Goal: Check status: Check status

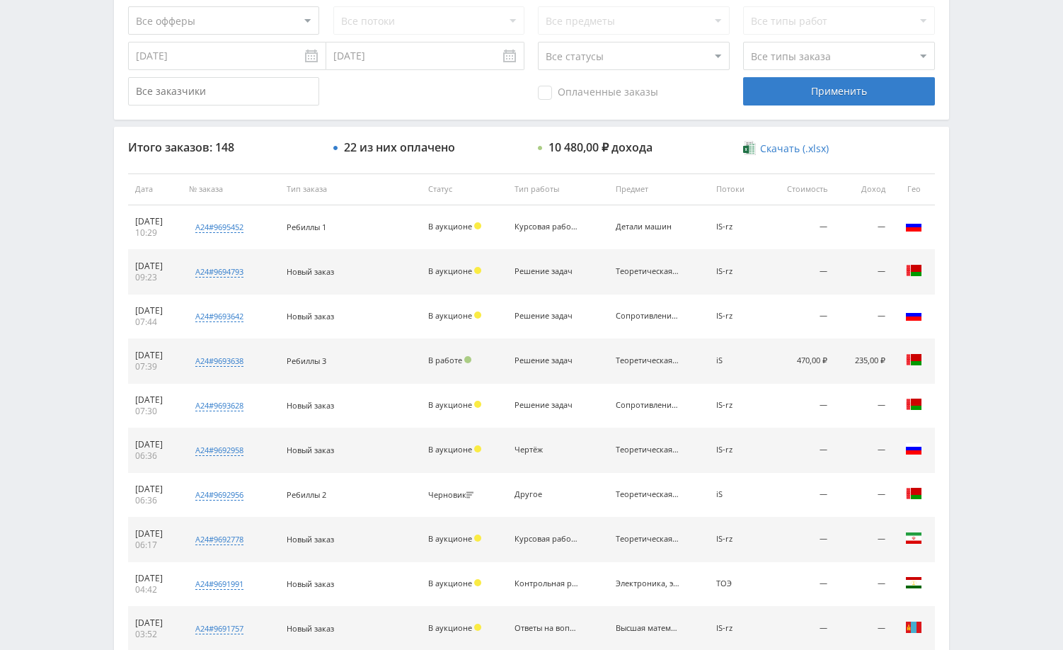
scroll to position [539, 0]
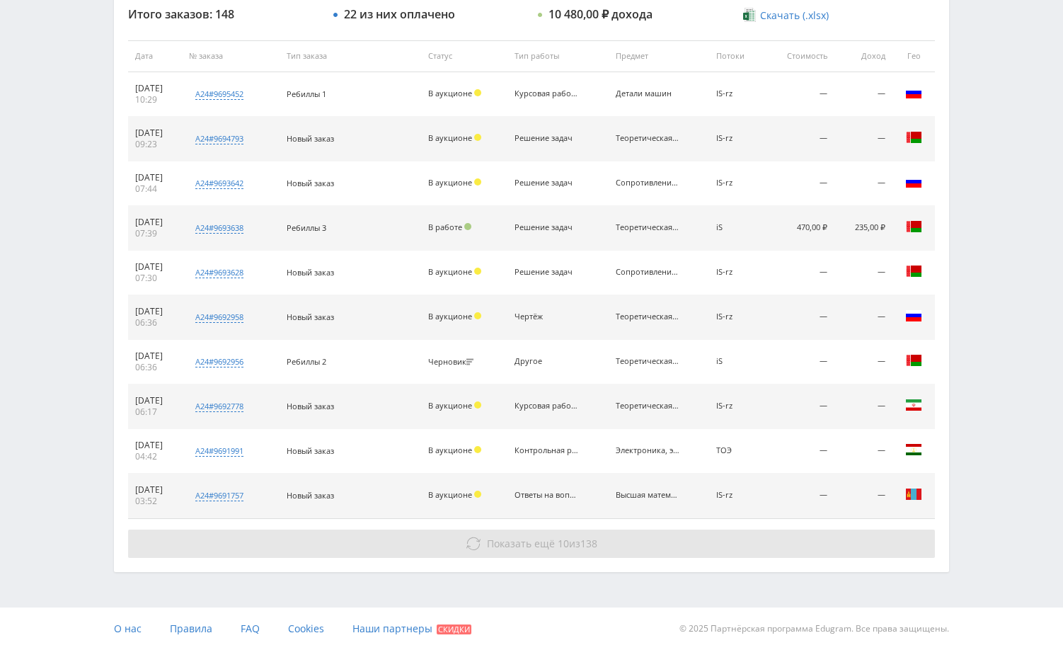
click at [806, 532] on button "Показать ещё 10 из 138" at bounding box center [531, 543] width 807 height 28
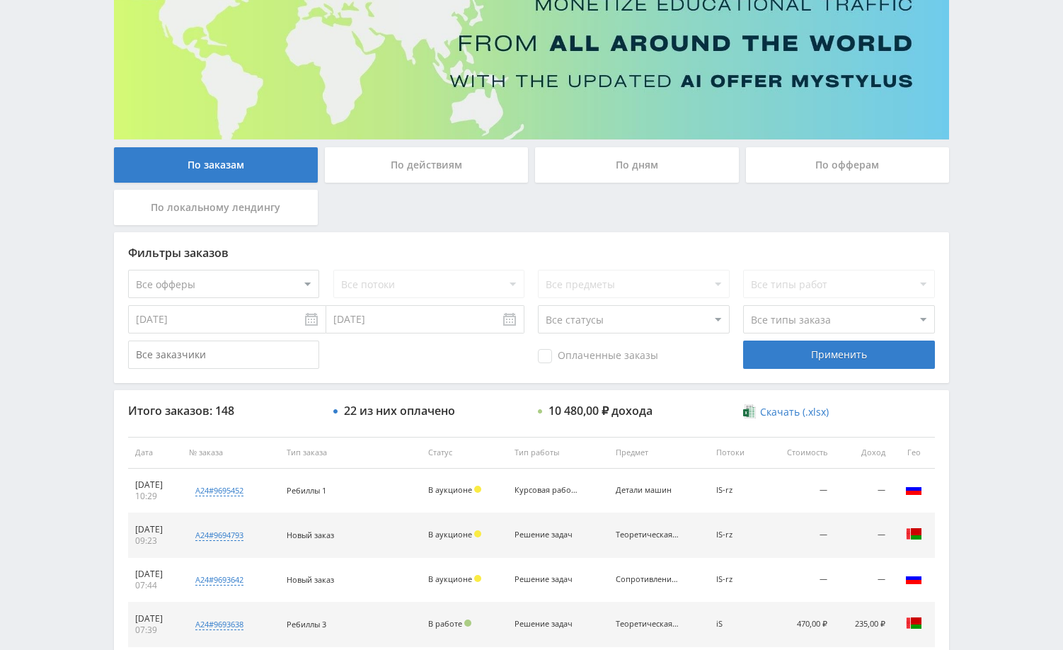
scroll to position [0, 0]
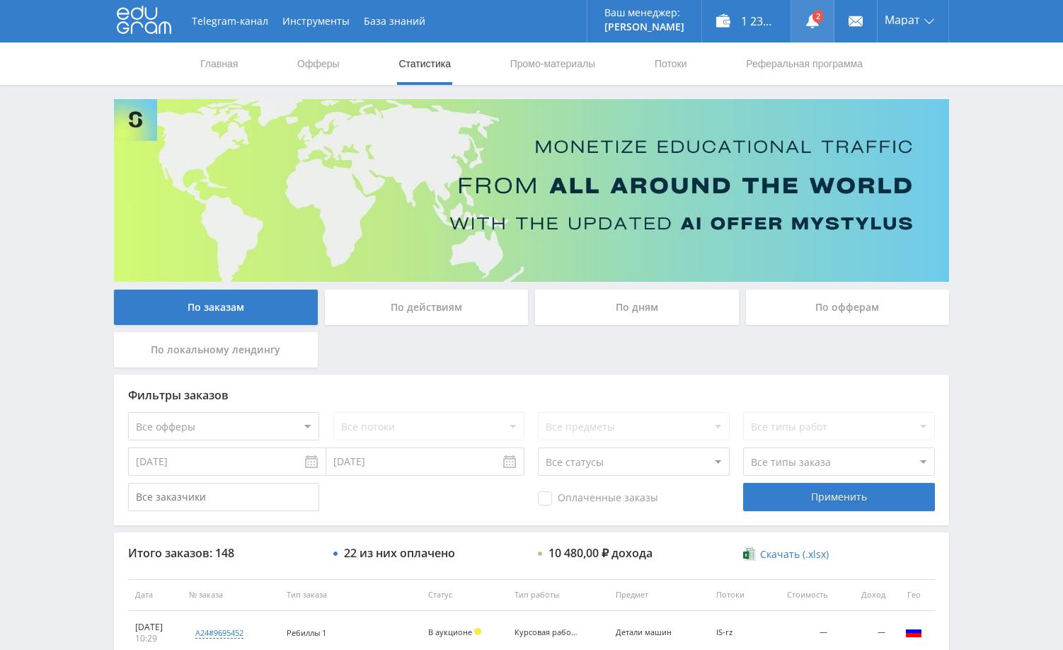
click at [822, 25] on link at bounding box center [812, 21] width 42 height 42
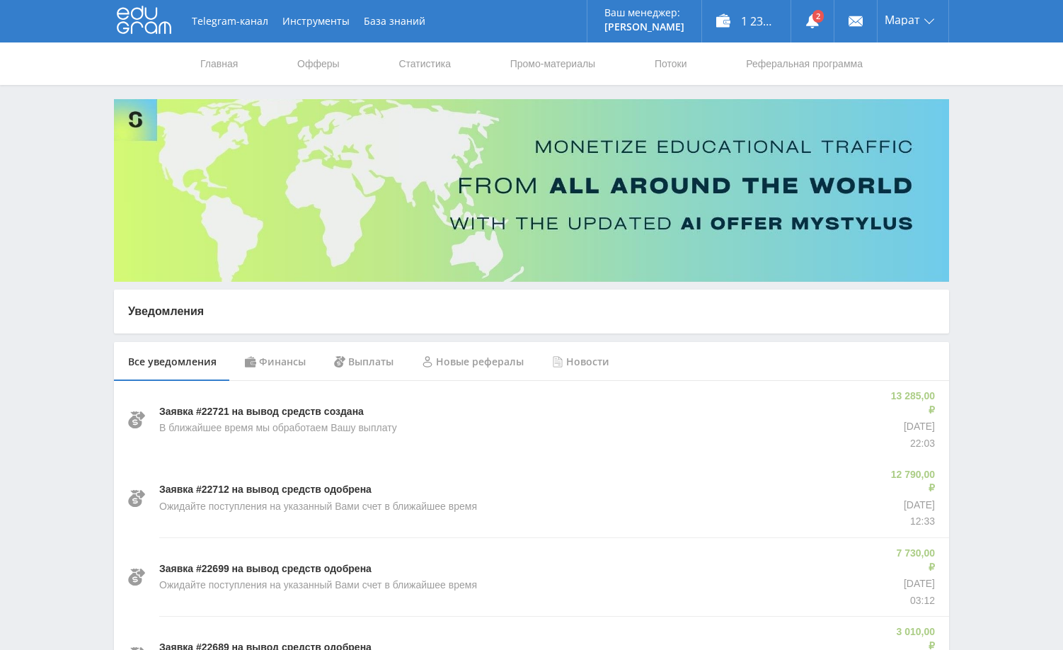
click at [302, 362] on div "Финансы" at bounding box center [275, 362] width 89 height 40
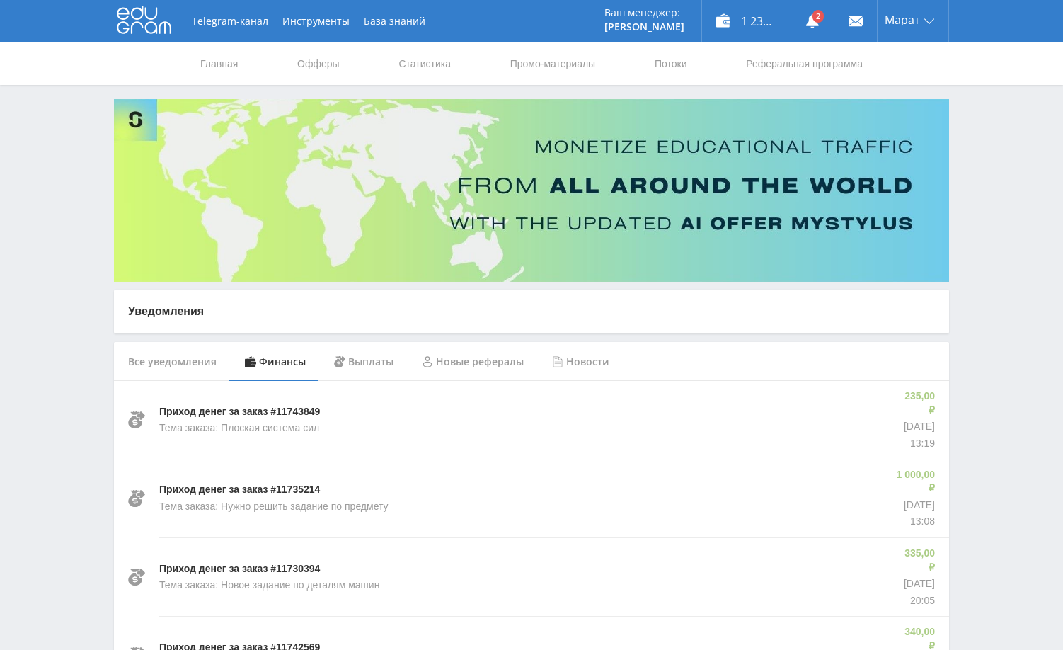
click at [446, 60] on link "Статистика" at bounding box center [424, 63] width 55 height 42
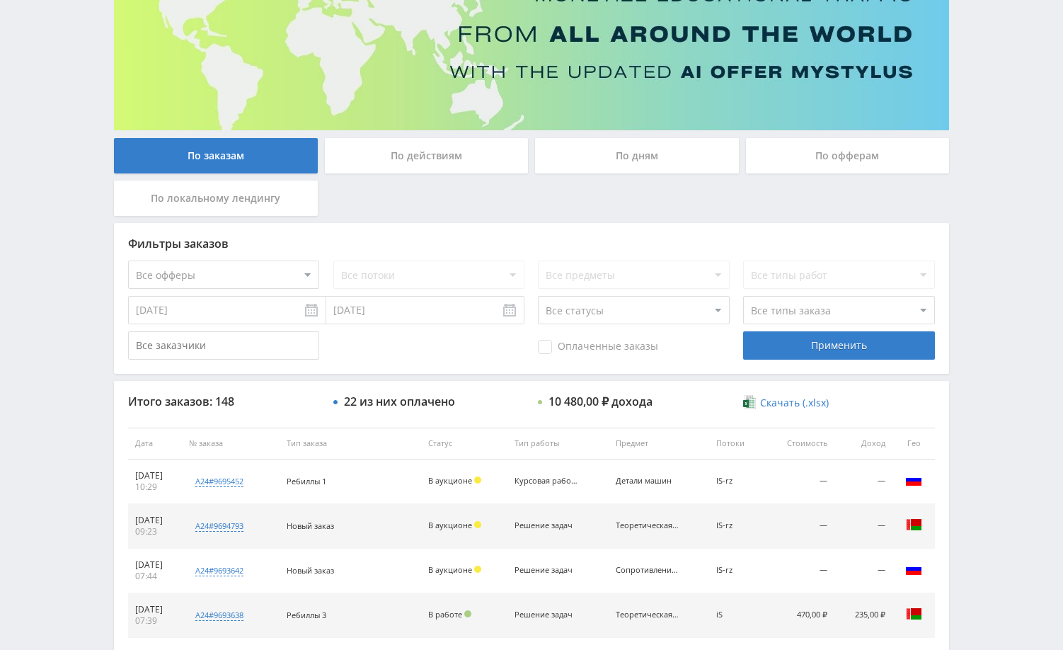
scroll to position [144, 0]
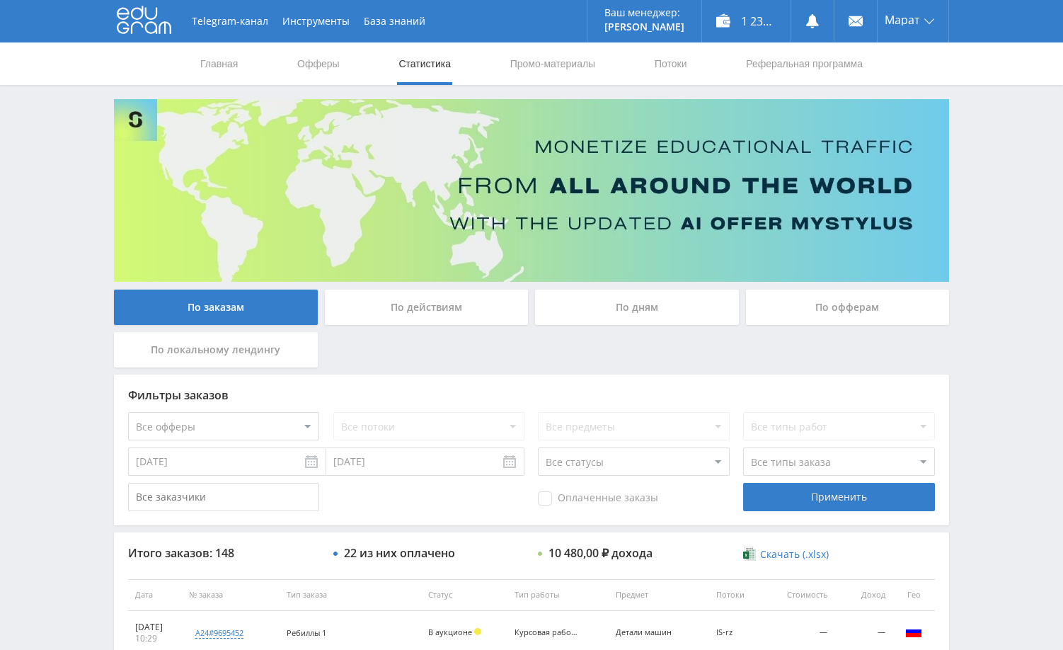
click at [978, 239] on div "Telegram-канал Инструменты База знаний Ваш менеджер: [PERSON_NAME] Alex Online …" at bounding box center [531, 594] width 1063 height 1189
click at [990, 234] on div "Telegram-канал Инструменты База знаний Ваш менеджер: [PERSON_NAME] Alex Online …" at bounding box center [531, 594] width 1063 height 1189
click at [993, 234] on div "Telegram-канал Инструменты База знаний Ваш менеджер: [PERSON_NAME] Alex Online …" at bounding box center [531, 594] width 1063 height 1189
click at [1011, 270] on div "Telegram-канал Инструменты База знаний Ваш менеджер: [PERSON_NAME] Online @edug…" at bounding box center [531, 594] width 1063 height 1189
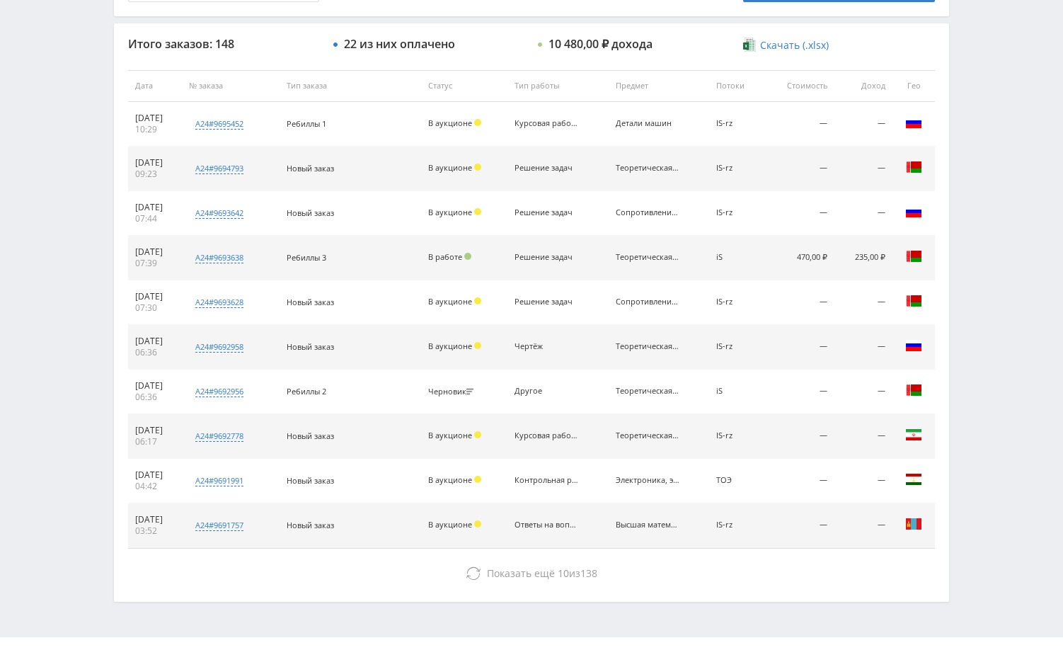
scroll to position [539, 0]
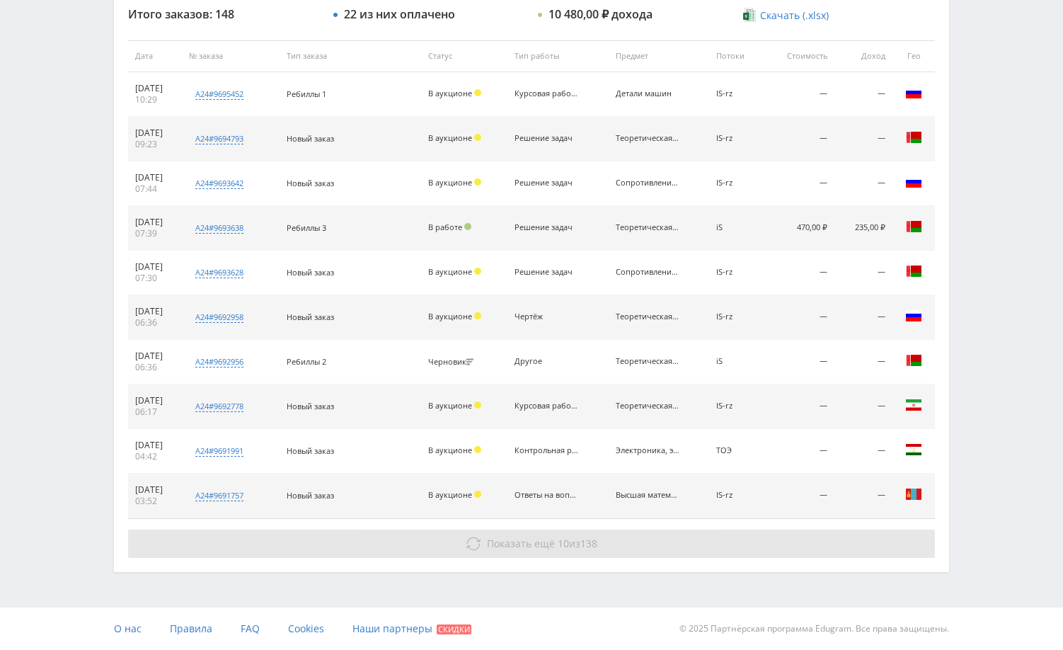
click at [584, 544] on span "138" at bounding box center [588, 543] width 17 height 13
click at [679, 539] on button "Показать ещё 10 из 138" at bounding box center [531, 543] width 807 height 28
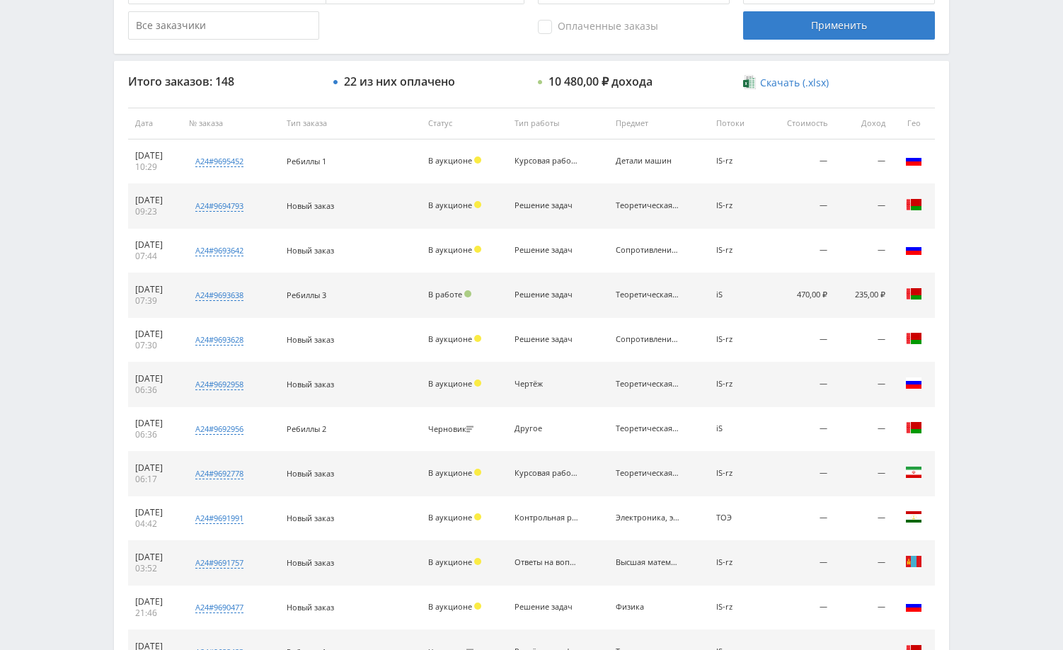
scroll to position [468, 0]
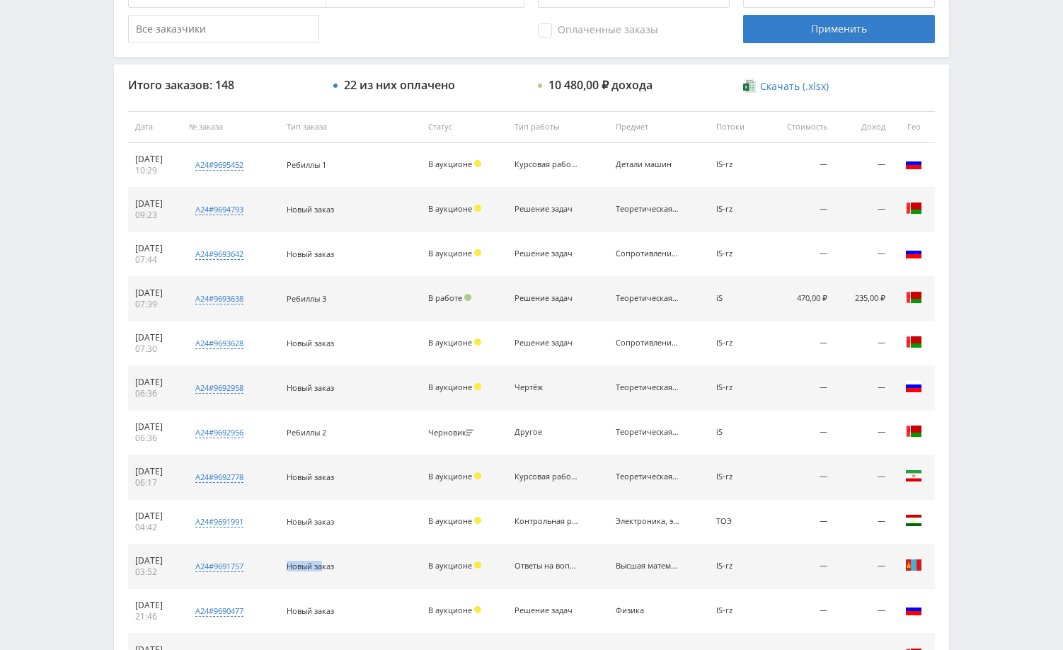
drag, startPoint x: 307, startPoint y: 563, endPoint x: 339, endPoint y: 563, distance: 32.6
click at [339, 563] on td "Новый заказ" at bounding box center [351, 566] width 142 height 45
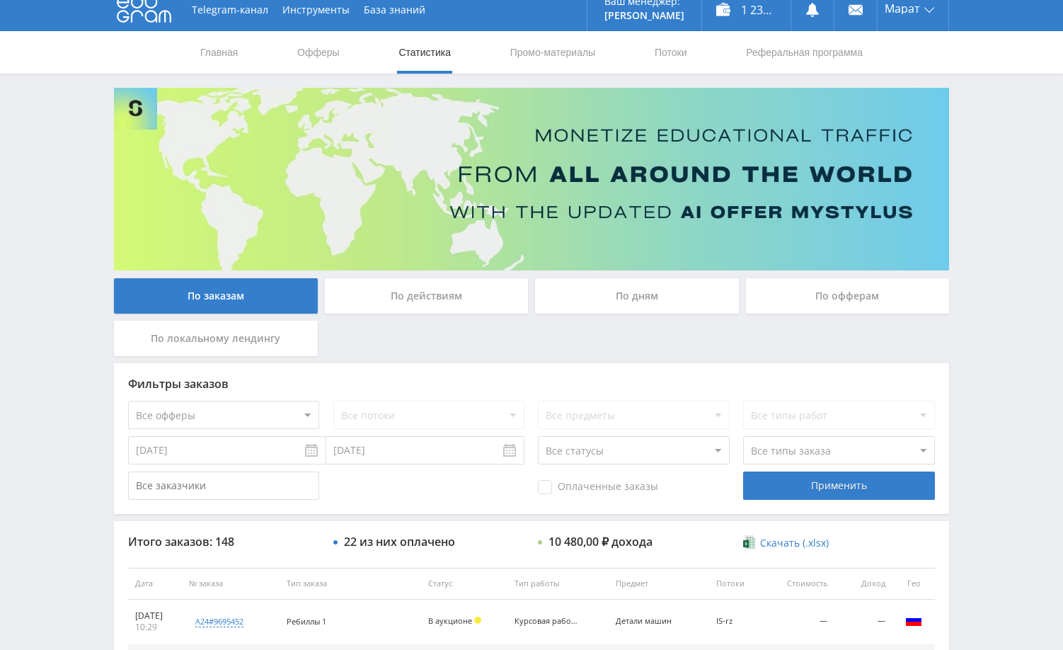
scroll to position [0, 0]
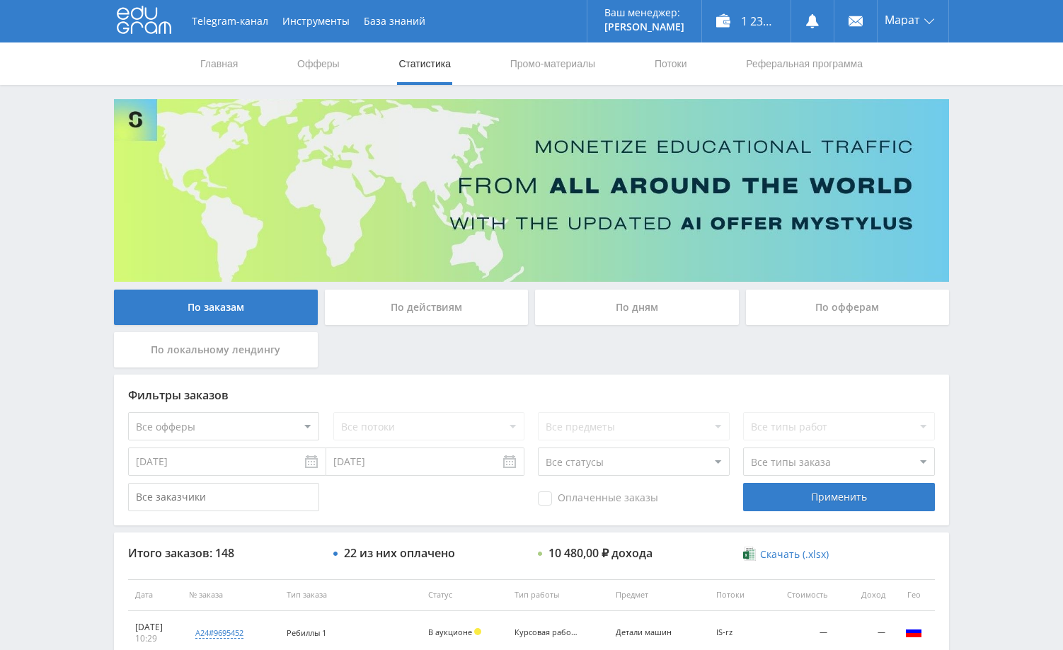
click at [664, 306] on div "По дням" at bounding box center [637, 307] width 204 height 35
click at [0, 0] on input "По дням" at bounding box center [0, 0] width 0 height 0
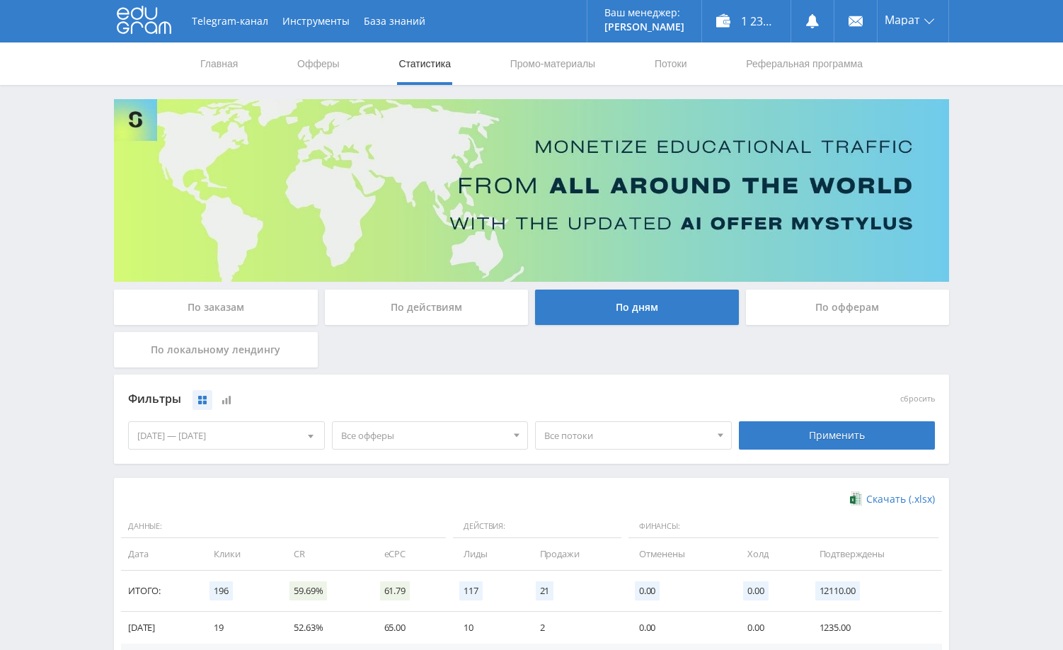
click at [1026, 215] on div "Telegram-канал Инструменты База знаний Ваш менеджер: [PERSON_NAME] Online @edug…" at bounding box center [531, 463] width 1063 height 927
drag, startPoint x: 979, startPoint y: 164, endPoint x: 896, endPoint y: 4, distance: 180.1
click at [979, 163] on div "Telegram-канал Инструменты База знаний Ваш менеджер: [PERSON_NAME] Online @edug…" at bounding box center [531, 463] width 1063 height 927
click at [1029, 222] on div "Telegram-канал Инструменты База знаний Ваш менеджер: [PERSON_NAME] Online @edug…" at bounding box center [531, 463] width 1063 height 927
click at [236, 308] on div "По заказам" at bounding box center [216, 307] width 204 height 35
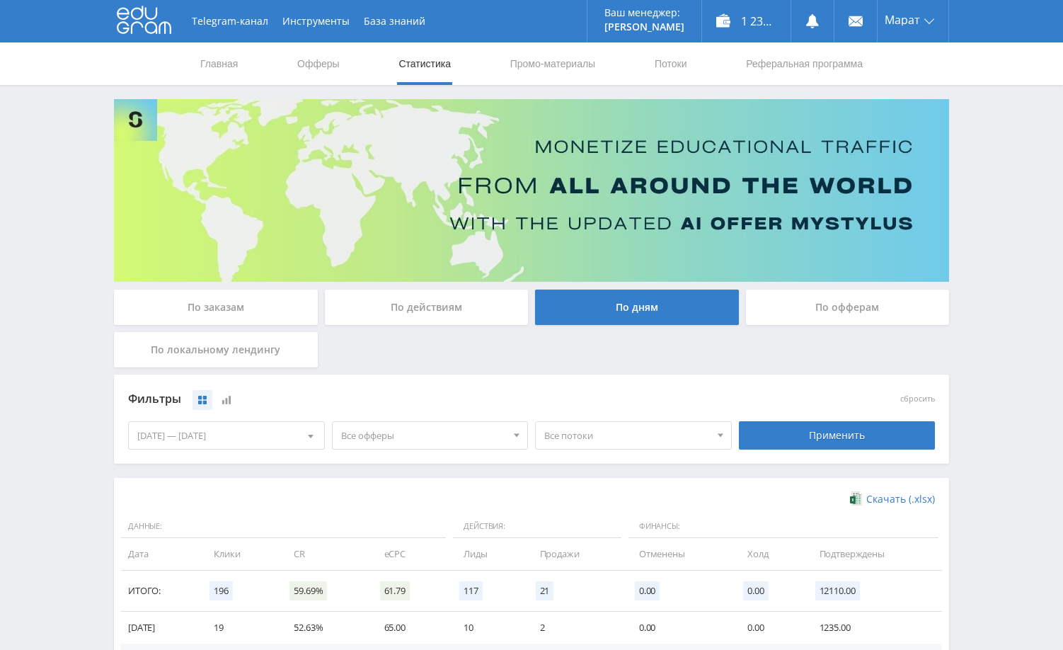
click at [0, 0] on input "По заказам" at bounding box center [0, 0] width 0 height 0
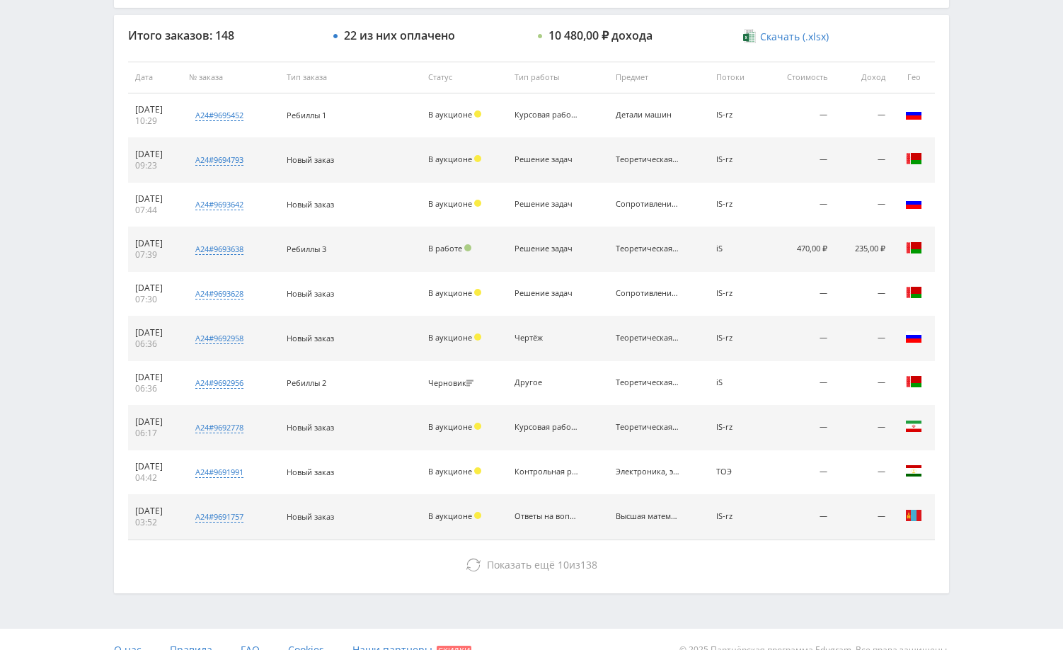
scroll to position [539, 0]
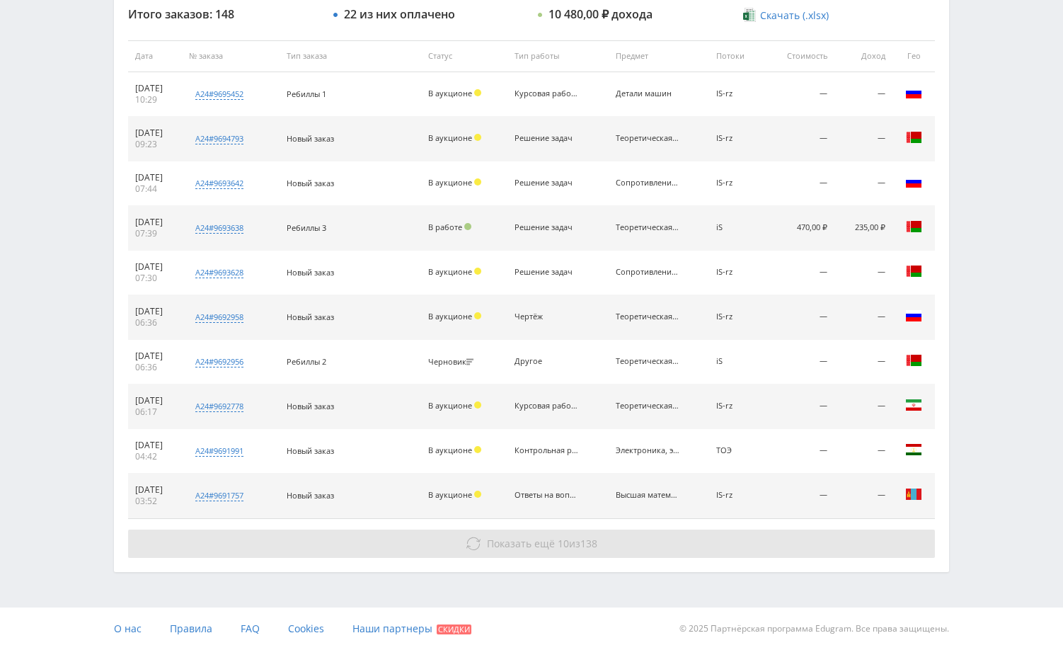
click at [651, 537] on button "Показать ещё 10 из 138" at bounding box center [531, 543] width 807 height 28
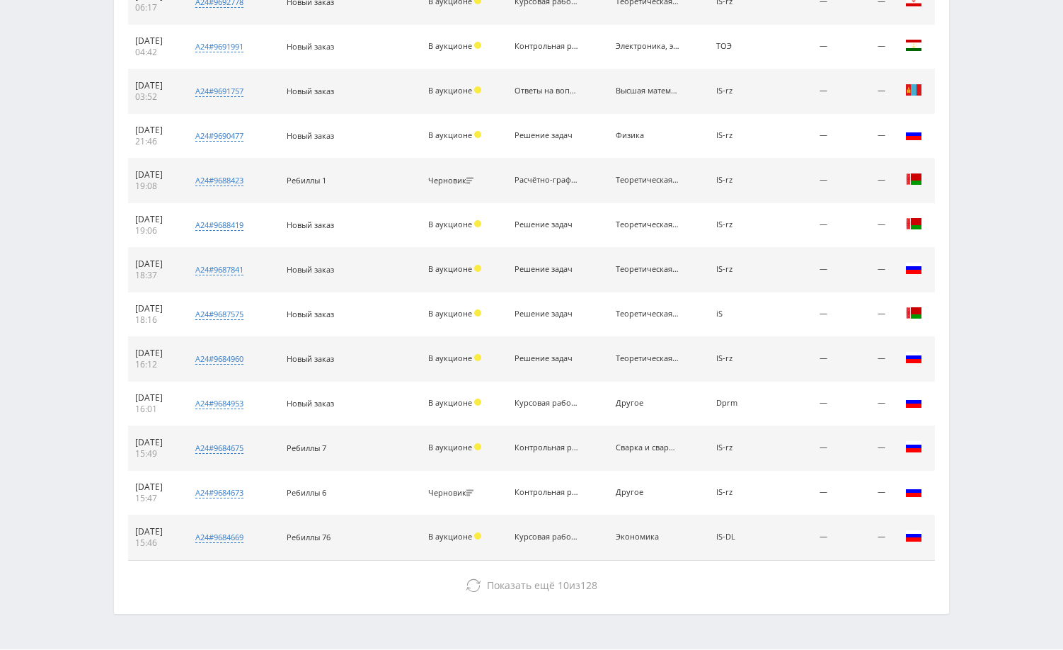
scroll to position [985, 0]
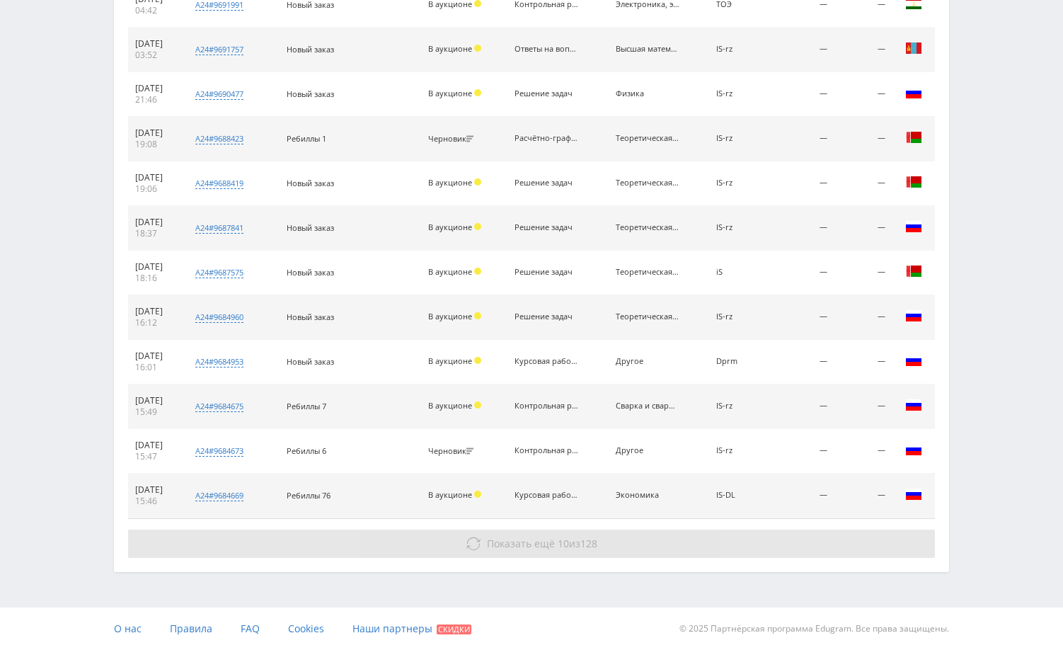
click at [794, 547] on button "Показать ещё 10 из 128" at bounding box center [531, 543] width 807 height 28
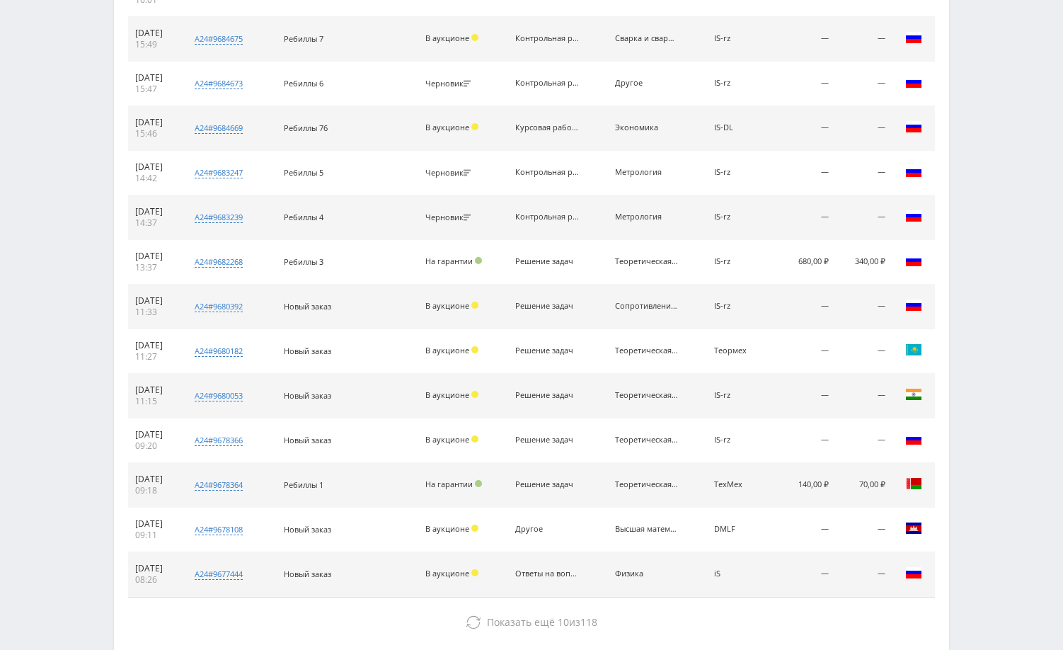
scroll to position [1431, 0]
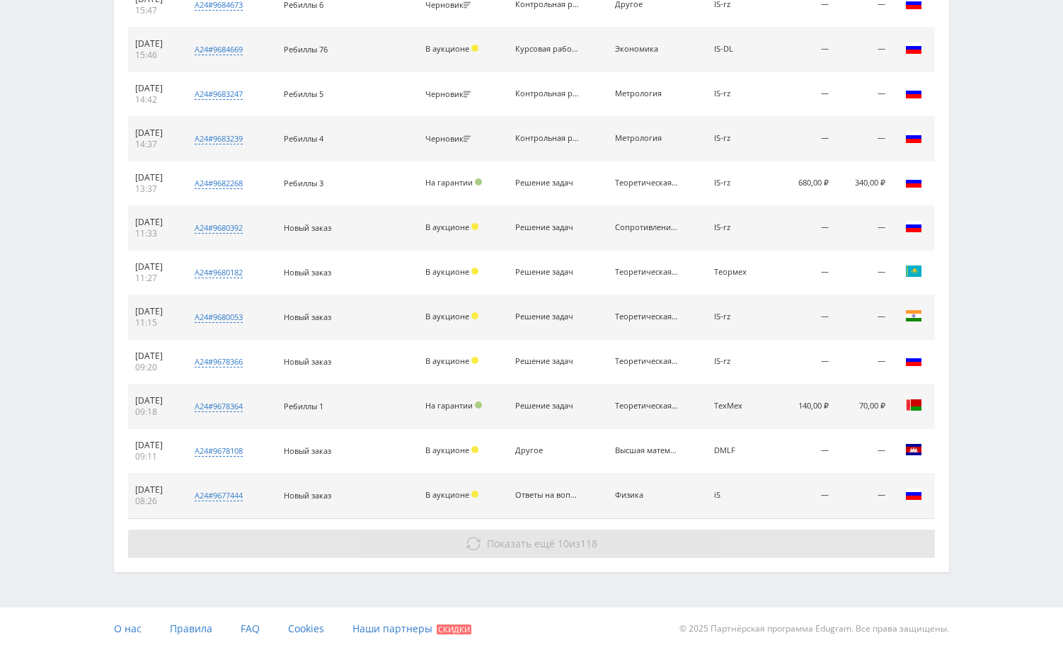
click at [673, 547] on button "Показать ещё 10 из 118" at bounding box center [531, 543] width 807 height 28
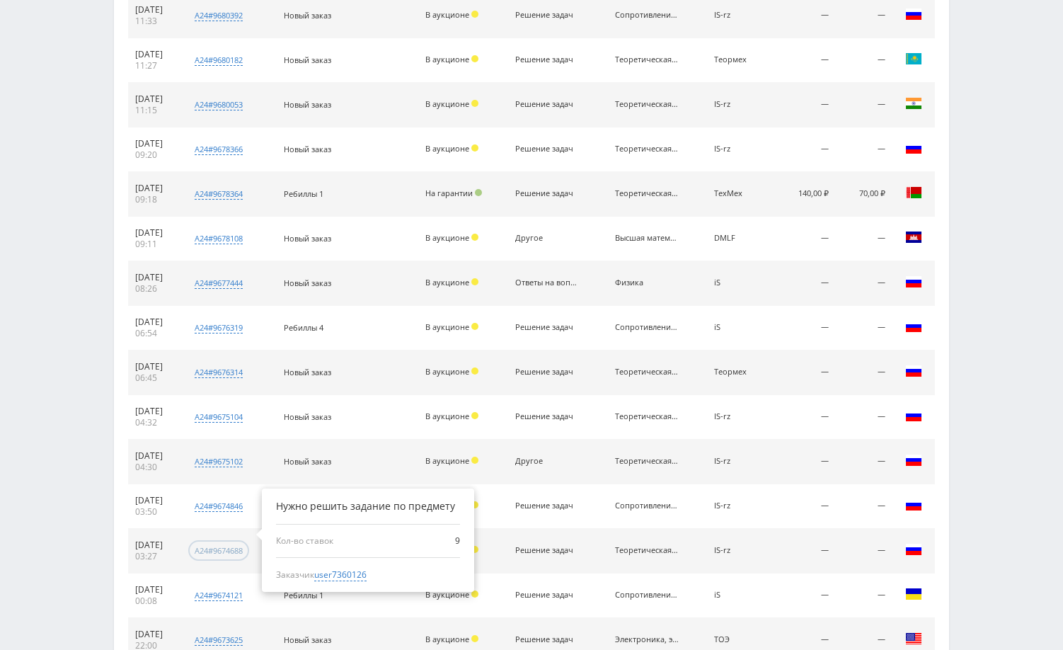
scroll to position [1877, 0]
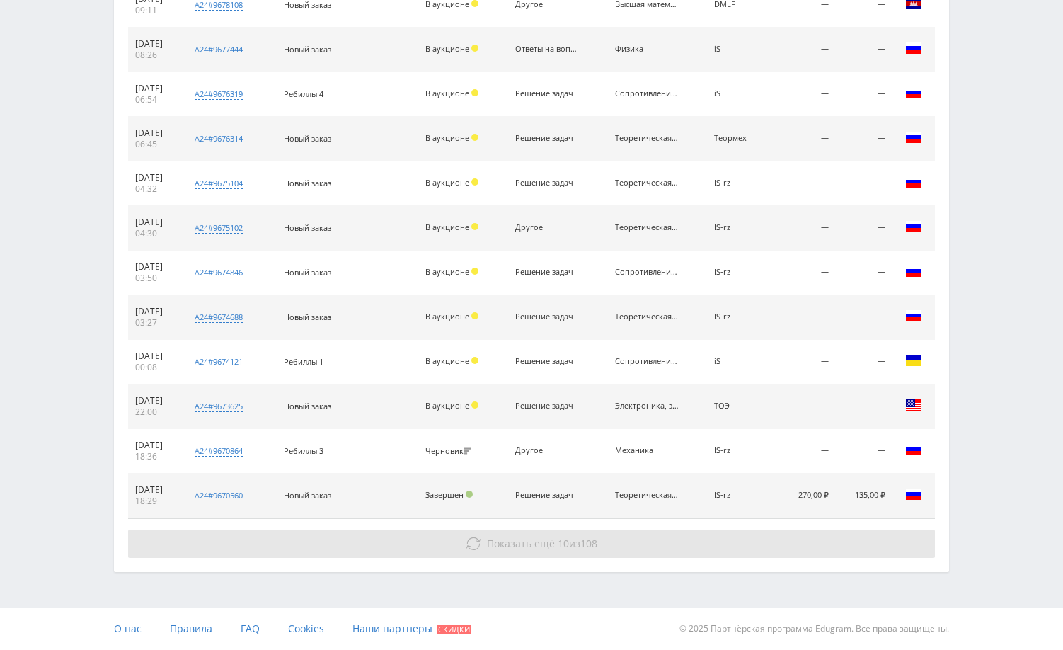
click at [293, 538] on button "Показать ещё 10 из 108" at bounding box center [531, 543] width 807 height 28
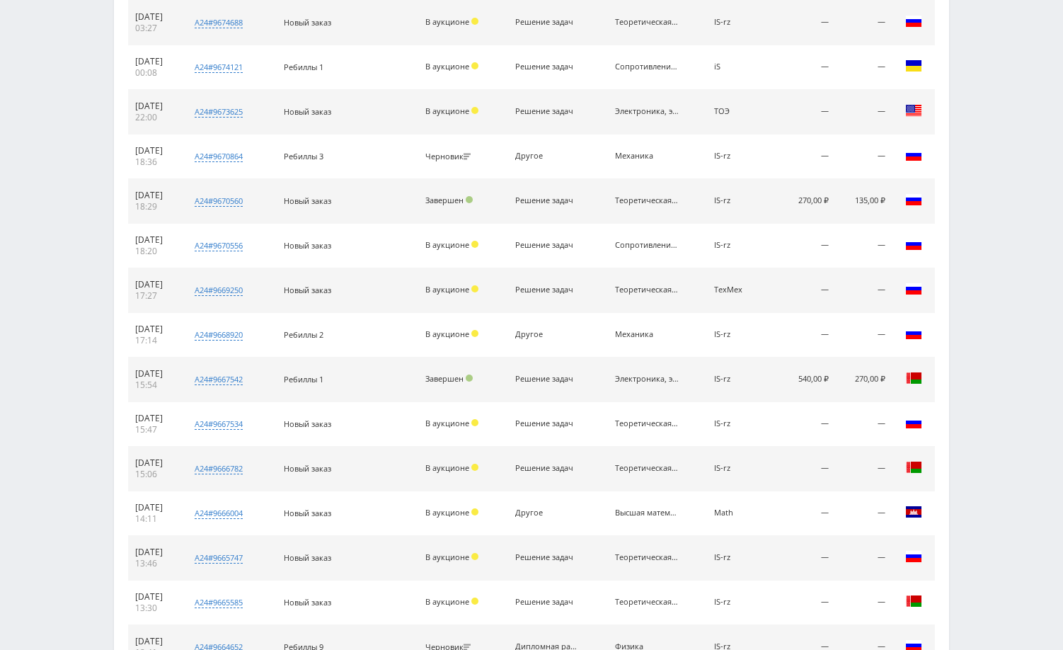
scroll to position [2323, 0]
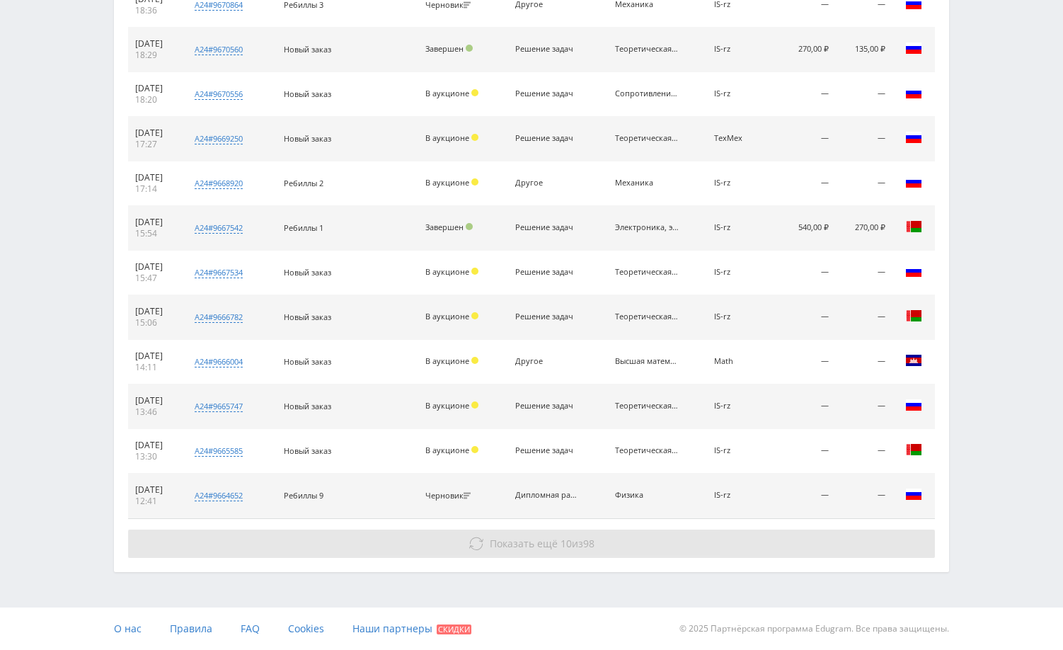
click at [244, 532] on button "Показать ещё 10 из 98" at bounding box center [531, 543] width 807 height 28
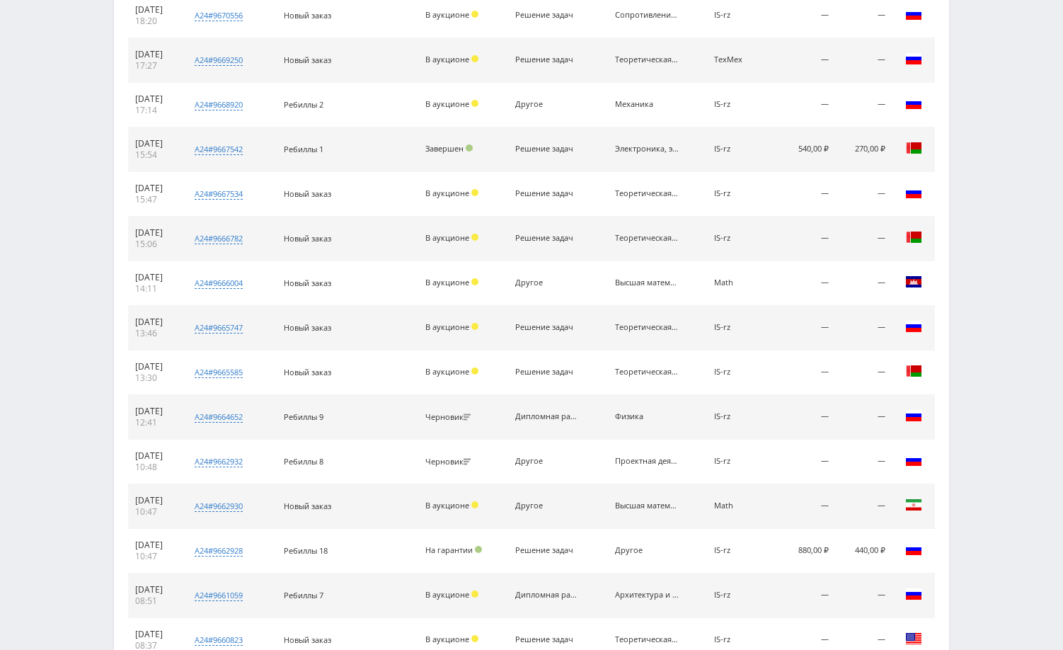
scroll to position [2676, 0]
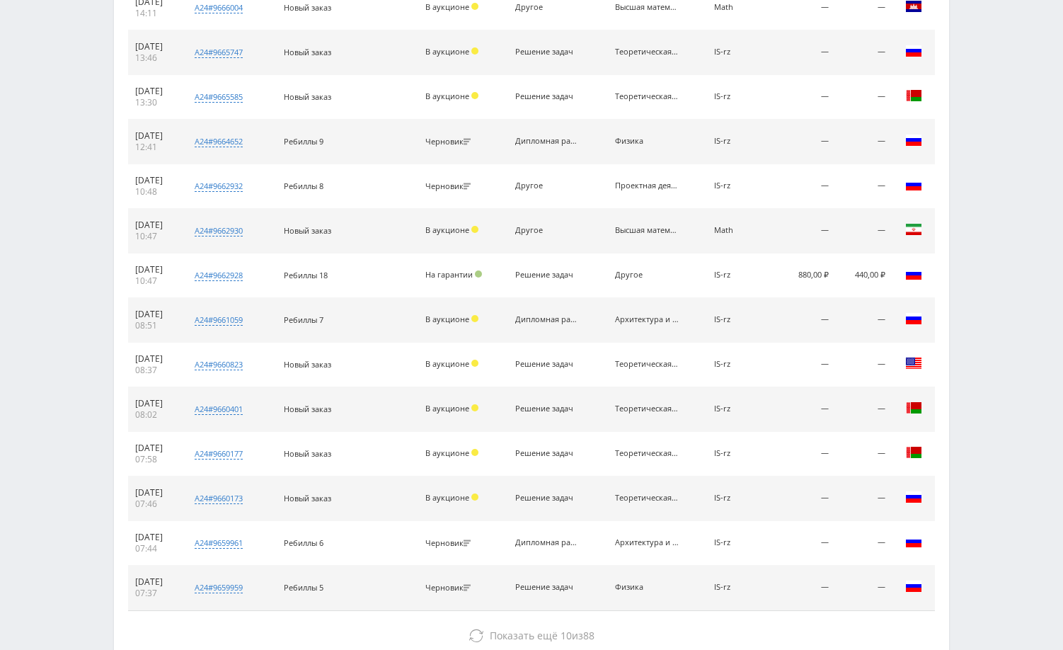
drag, startPoint x: 575, startPoint y: 321, endPoint x: 548, endPoint y: 323, distance: 26.9
click at [548, 323] on div "Дипломная работа" at bounding box center [547, 319] width 64 height 9
click at [360, 348] on span "user7231560" at bounding box center [340, 344] width 52 height 13
type input "24.09.2024"
type input "user7231560"
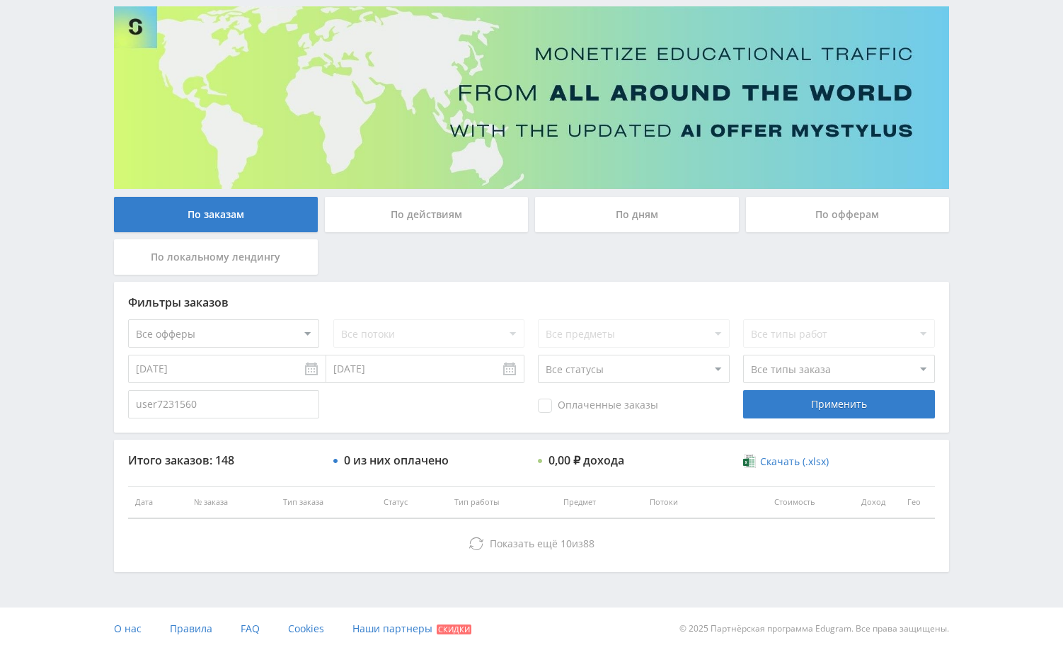
scroll to position [510, 0]
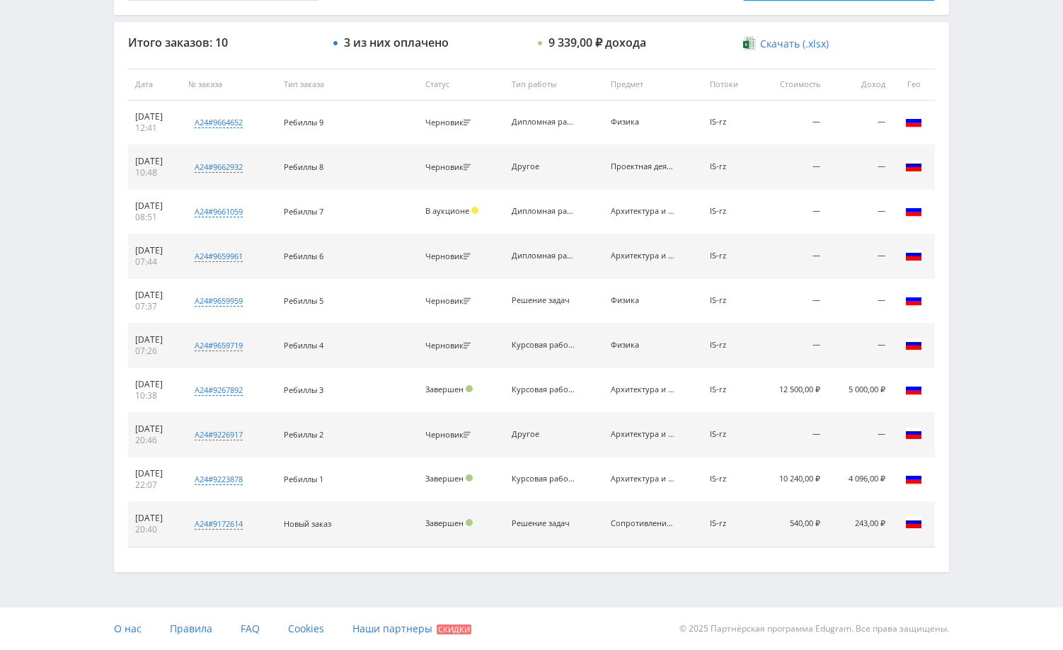
click at [998, 362] on div "Telegram-канал Инструменты База знаний Ваш менеджер: Alex Alex Online @edugram_…" at bounding box center [531, 70] width 1063 height 1160
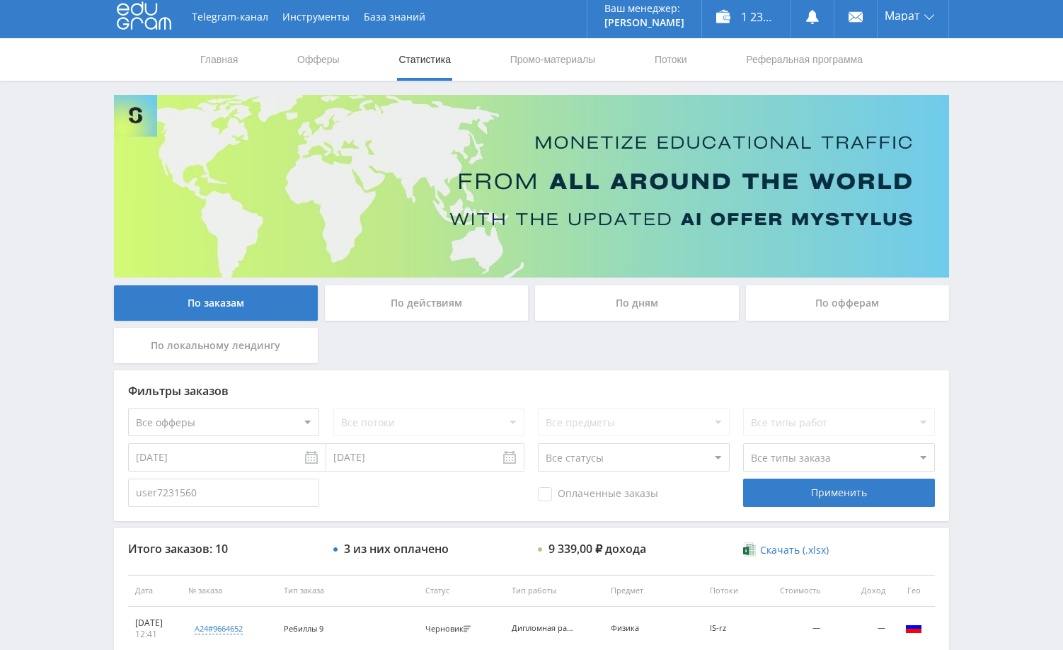
scroll to position [0, 0]
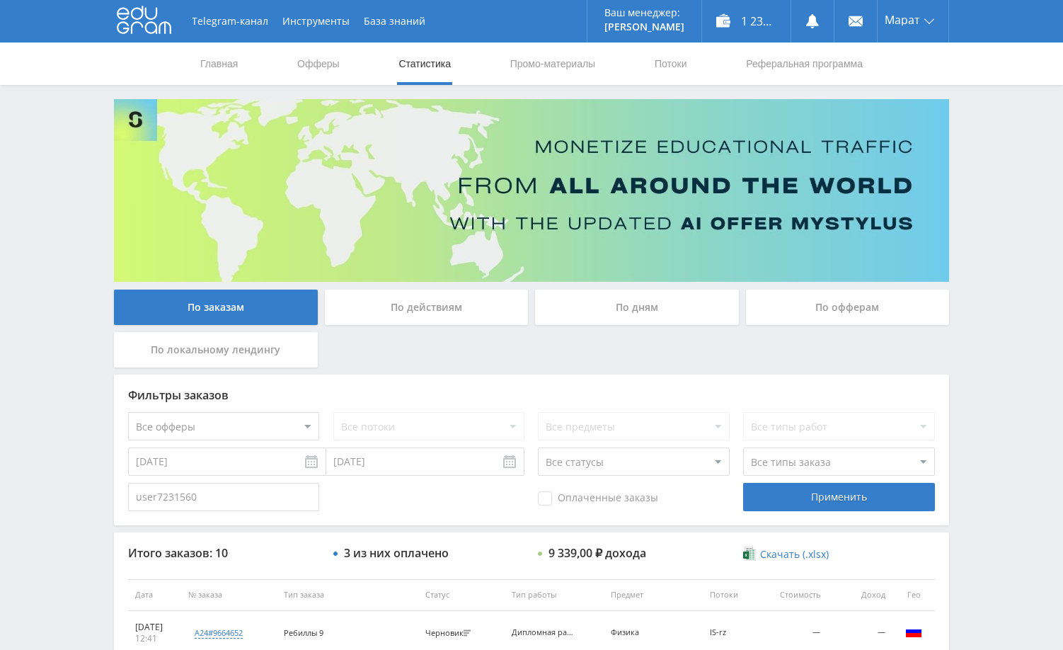
click at [985, 248] on div "Telegram-канал Инструменты База знаний Ваш менеджер: Alex Alex Online @edugram_…" at bounding box center [531, 580] width 1063 height 1160
click at [977, 153] on div "Telegram-канал Инструменты База знаний Ваш менеджер: [PERSON_NAME] Alex Online …" at bounding box center [531, 594] width 1063 height 1189
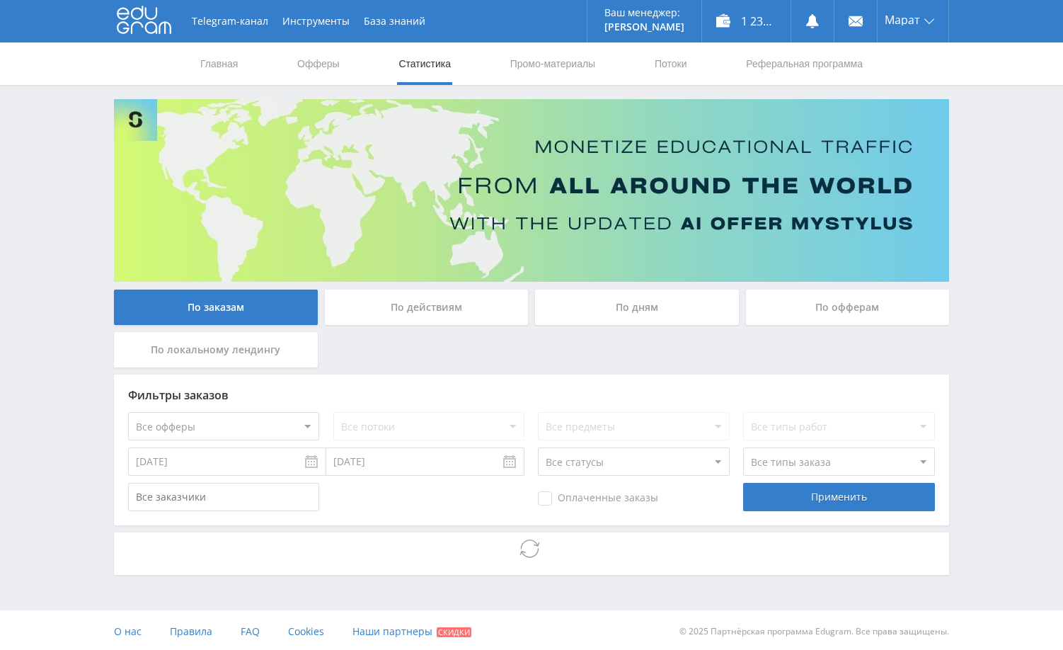
click at [982, 382] on div "Telegram-канал Инструменты База знаний Ваш менеджер: Alex Alex Online @edugram_…" at bounding box center [531, 326] width 1063 height 653
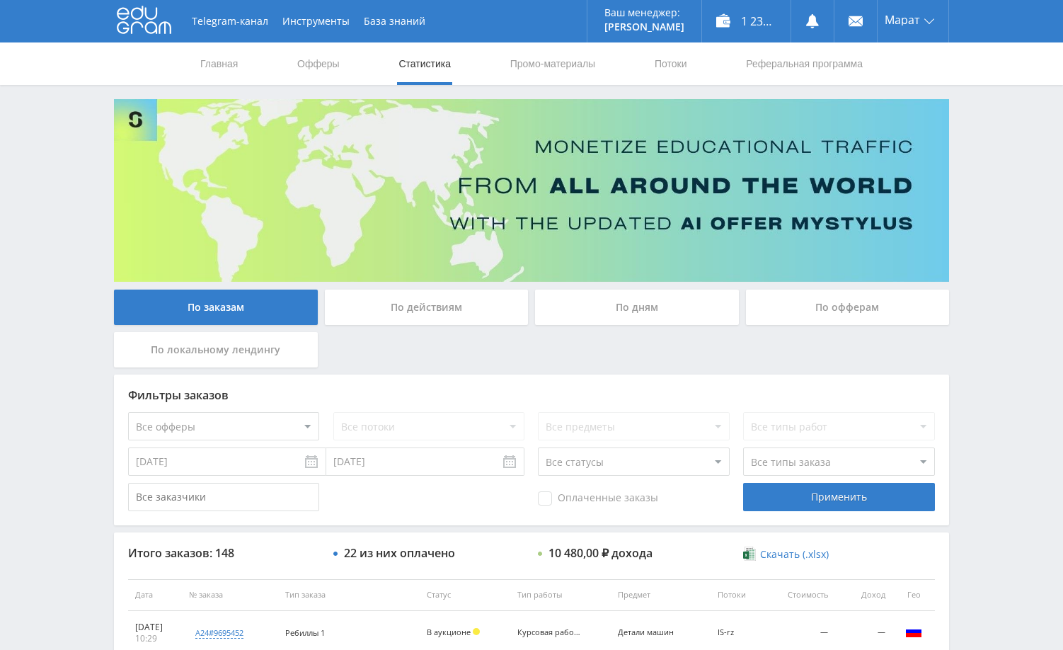
click at [997, 338] on div "Telegram-канал Инструменты База знаний Ваш менеджер: Alex Alex Online @edugram_…" at bounding box center [531, 594] width 1063 height 1189
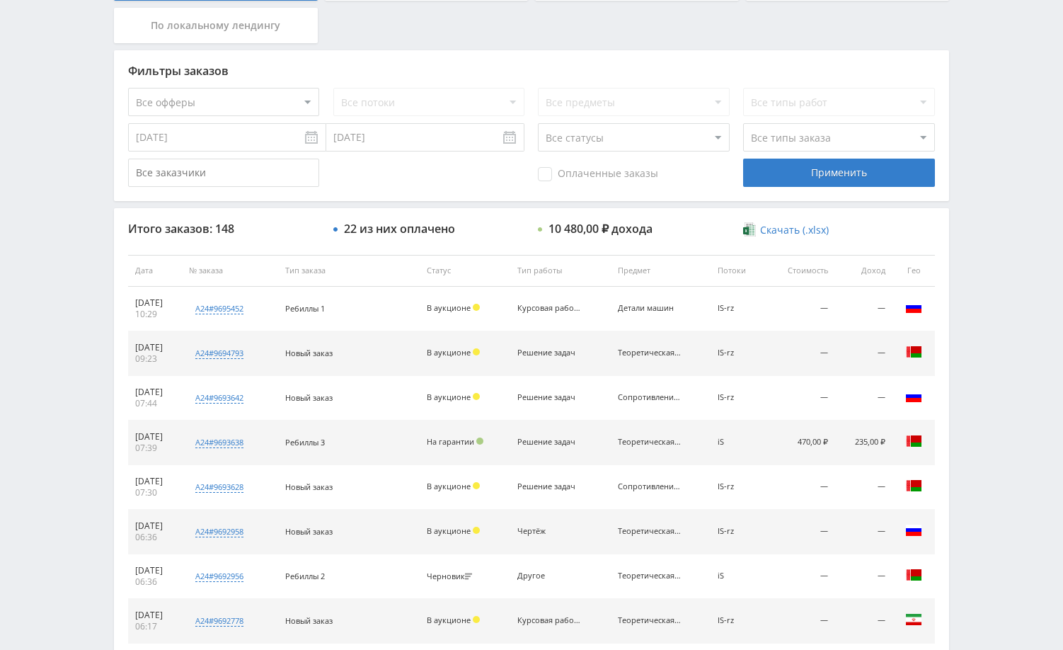
scroll to position [354, 0]
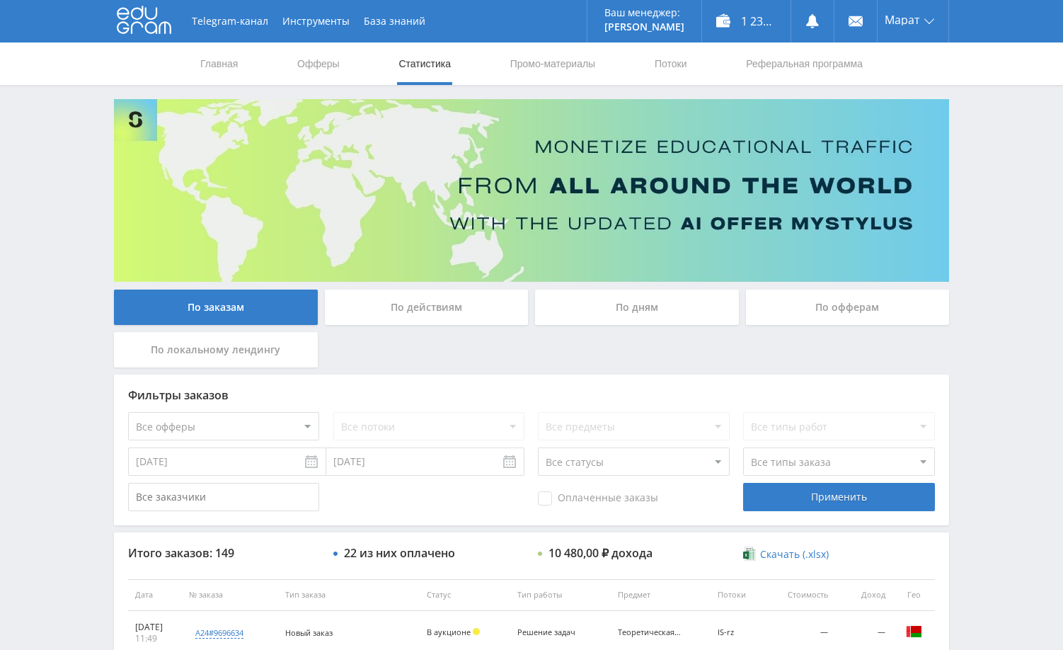
click at [1004, 255] on div "Telegram-канал Инструменты База знаний Ваш менеджер: [PERSON_NAME] Online @edug…" at bounding box center [531, 594] width 1063 height 1189
click at [990, 204] on div "Telegram-канал Инструменты База знаний Ваш менеджер: [PERSON_NAME] Online @edug…" at bounding box center [531, 594] width 1063 height 1189
click at [987, 245] on div "Telegram-канал Инструменты База знаний Ваш менеджер: [PERSON_NAME] Online @edug…" at bounding box center [531, 594] width 1063 height 1189
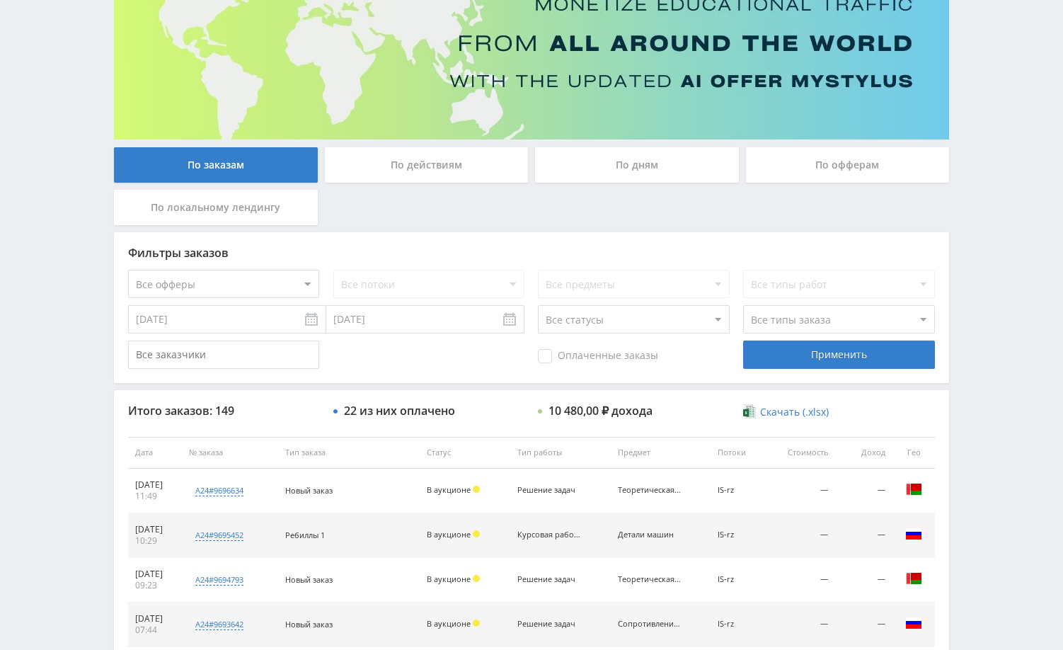
scroll to position [142, 0]
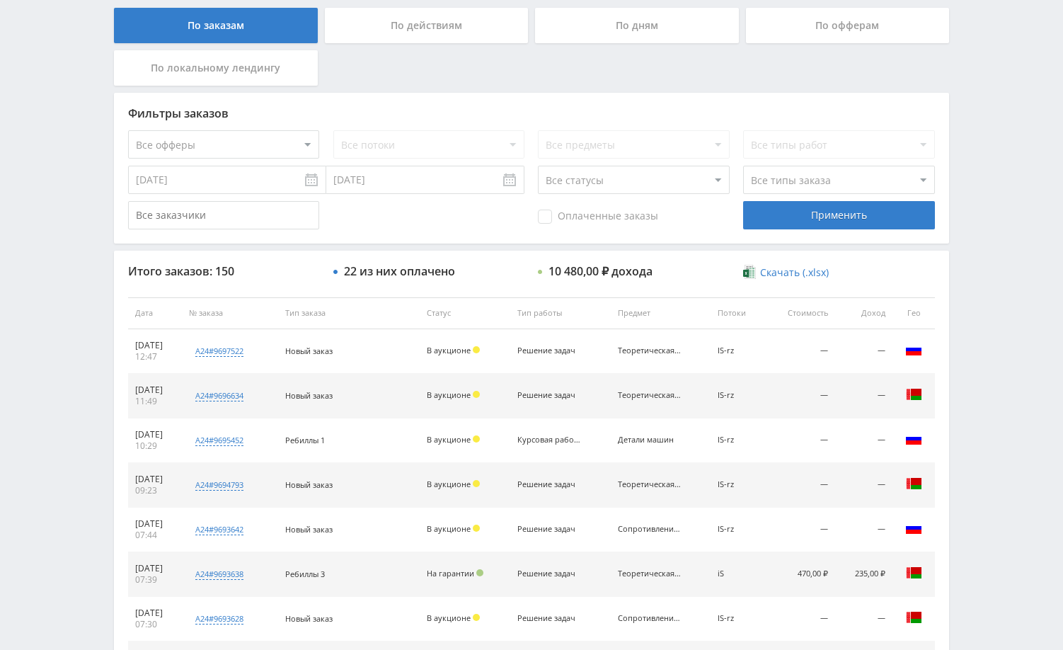
scroll to position [283, 0]
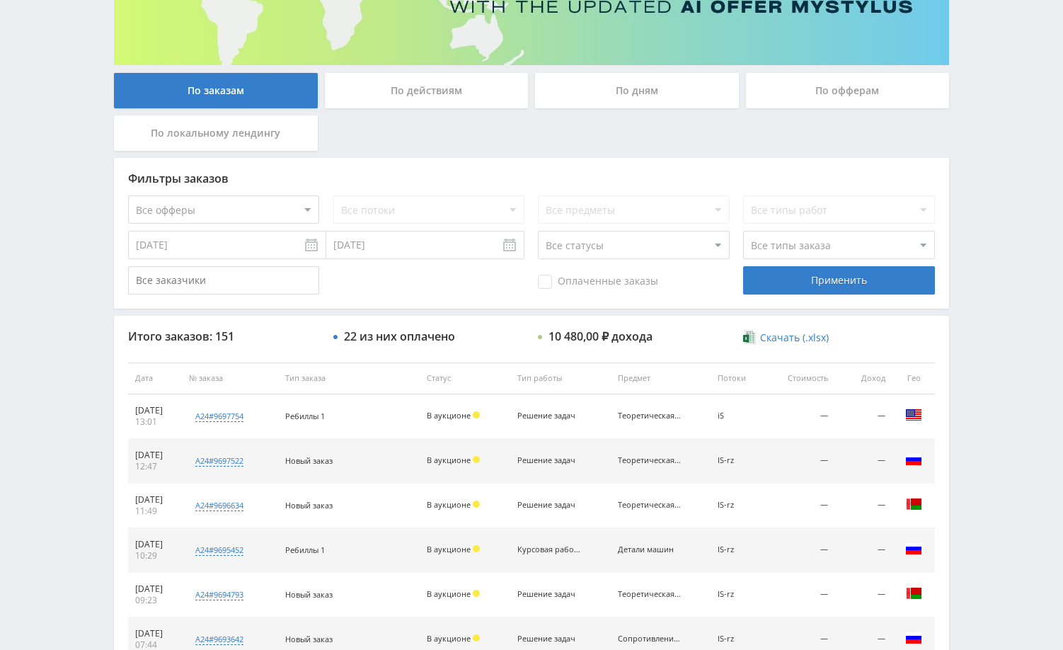
scroll to position [212, 0]
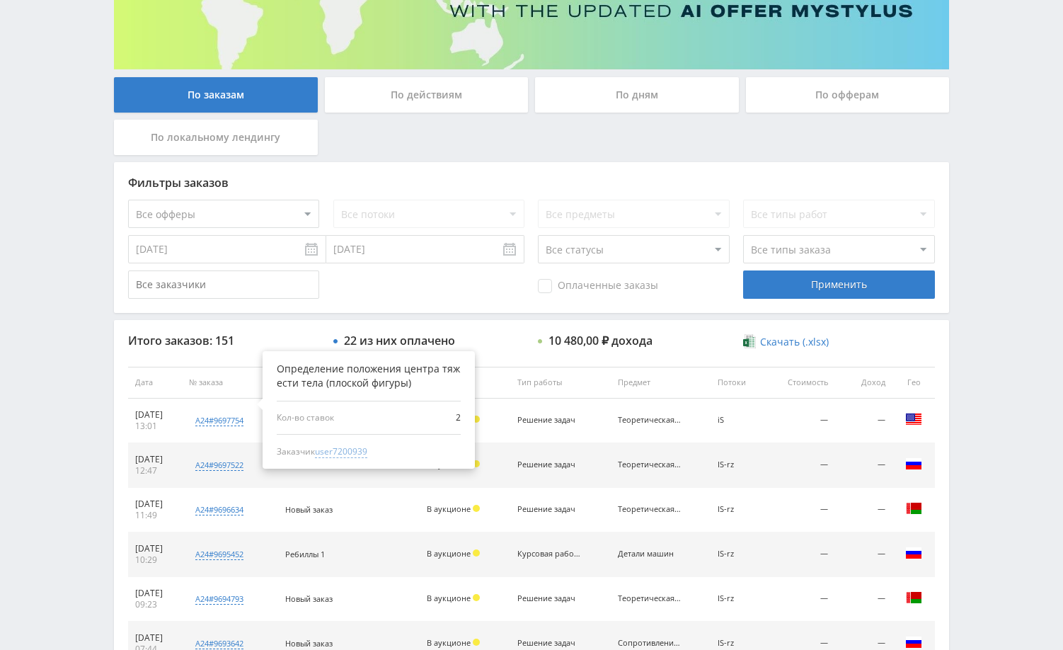
click at [366, 449] on span "user7200939" at bounding box center [341, 451] width 52 height 13
type input "[DATE]"
type input "user7200939"
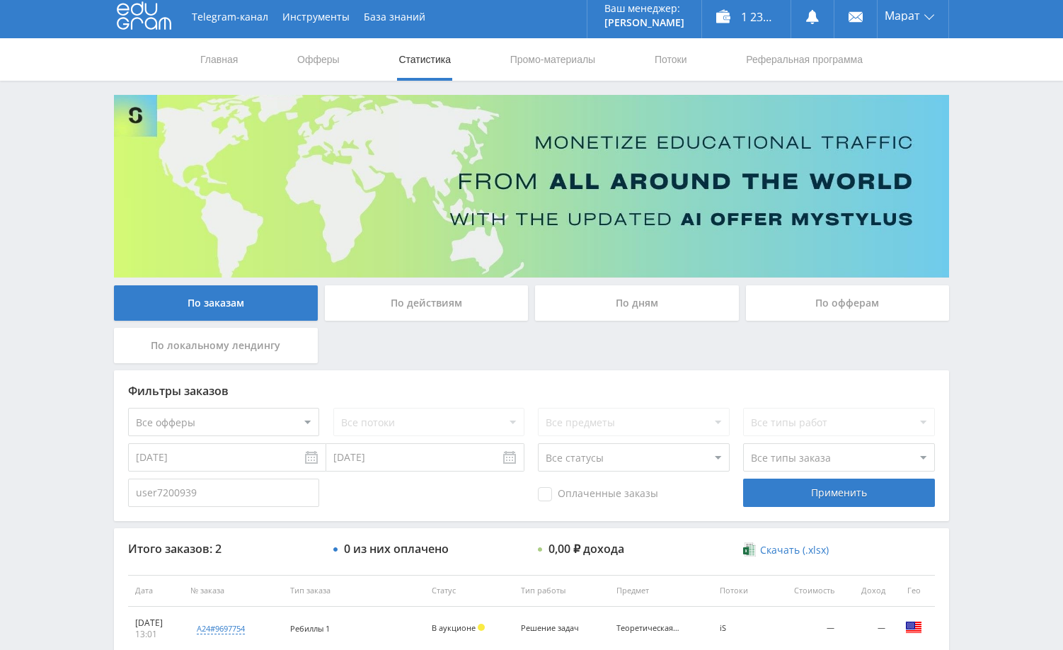
scroll to position [0, 0]
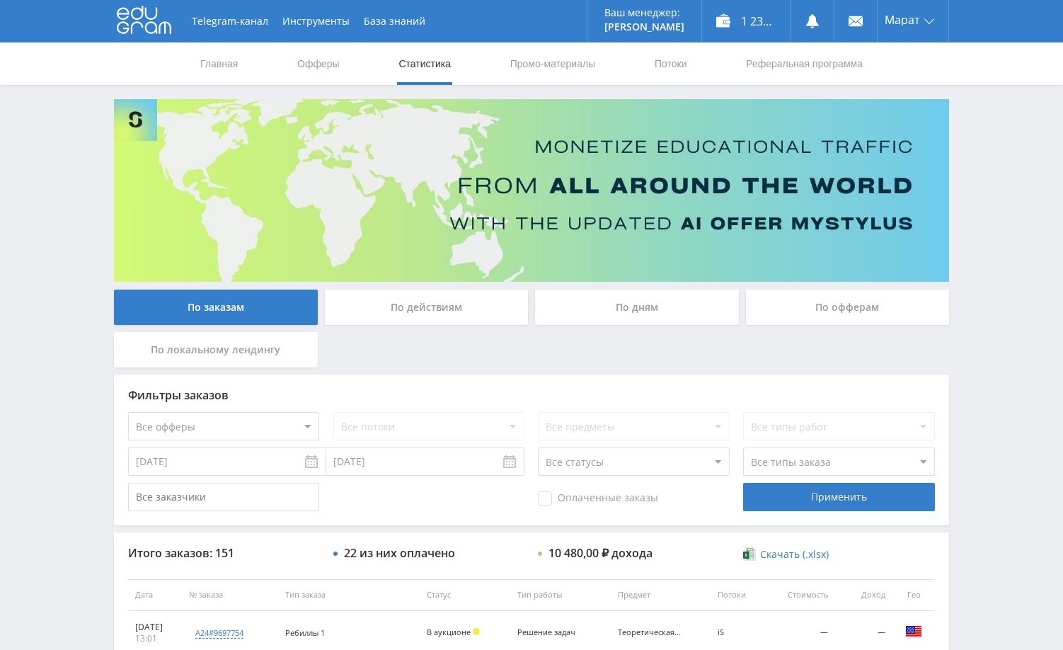
click at [992, 355] on div "Telegram-канал Инструменты База знаний Ваш менеджер: Alex Alex Online @edugram_…" at bounding box center [531, 594] width 1063 height 1189
click at [1014, 217] on div "Telegram-канал Инструменты База знаний Ваш менеджер: Alex Alex Online @edugram_…" at bounding box center [531, 594] width 1063 height 1189
click at [996, 197] on div "Telegram-канал Инструменты База знаний Ваш менеджер: Alex Alex Online @edugram_…" at bounding box center [531, 594] width 1063 height 1189
click at [995, 189] on div "Telegram-канал Инструменты База знаний Ваш менеджер: Alex Alex Online @edugram_…" at bounding box center [531, 594] width 1063 height 1189
click at [817, 13] on link at bounding box center [812, 21] width 42 height 42
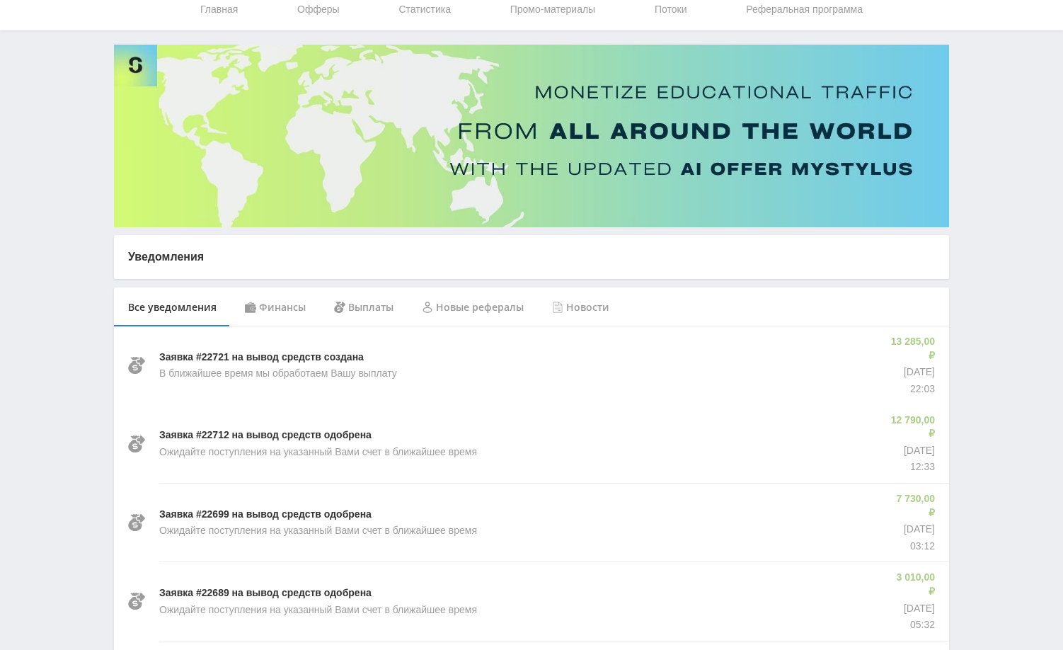
scroll to position [71, 0]
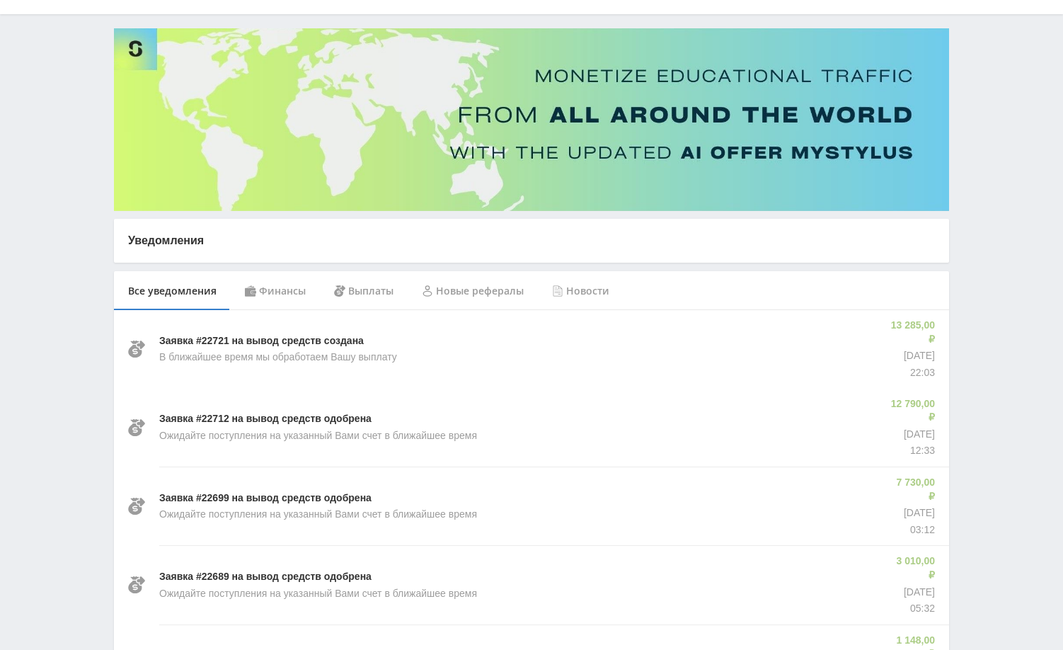
click at [294, 285] on div "Финансы" at bounding box center [275, 291] width 89 height 40
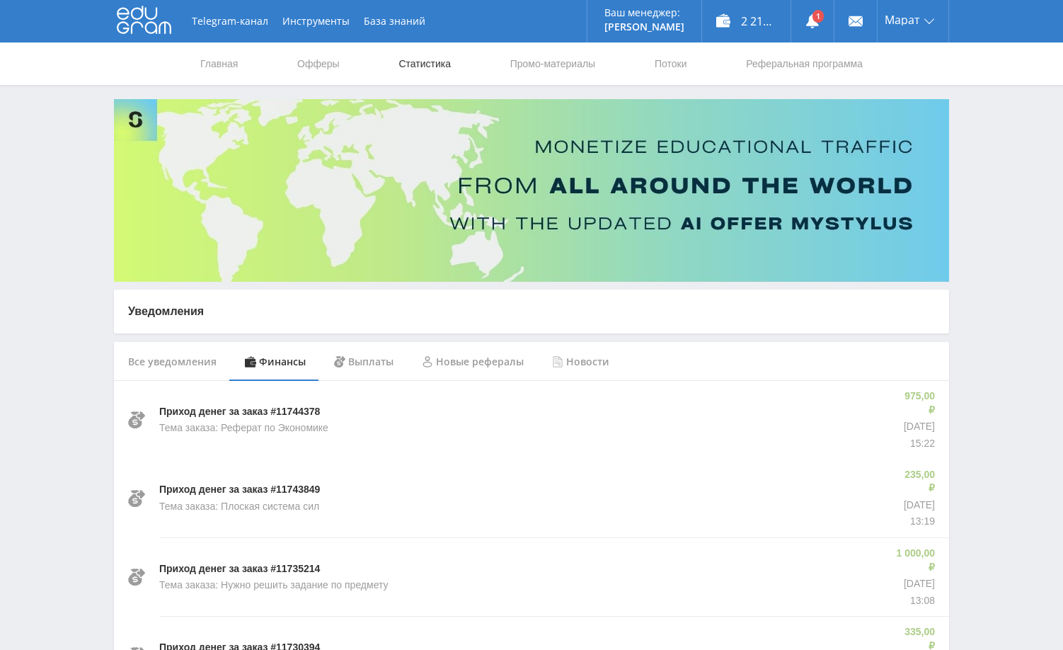
click at [428, 63] on link "Статистика" at bounding box center [424, 63] width 55 height 42
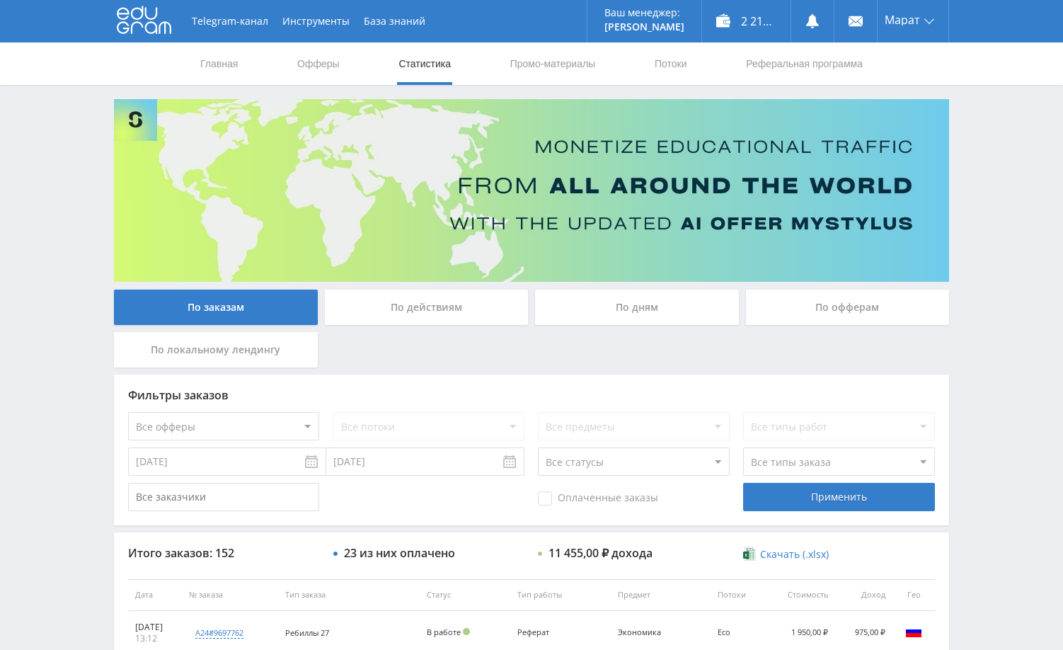
drag, startPoint x: 1026, startPoint y: 234, endPoint x: 1023, endPoint y: 252, distance: 18.0
click at [1029, 236] on div "Telegram-канал Инструменты База знаний Ваш менеджер: [PERSON_NAME] Online @edug…" at bounding box center [531, 594] width 1063 height 1189
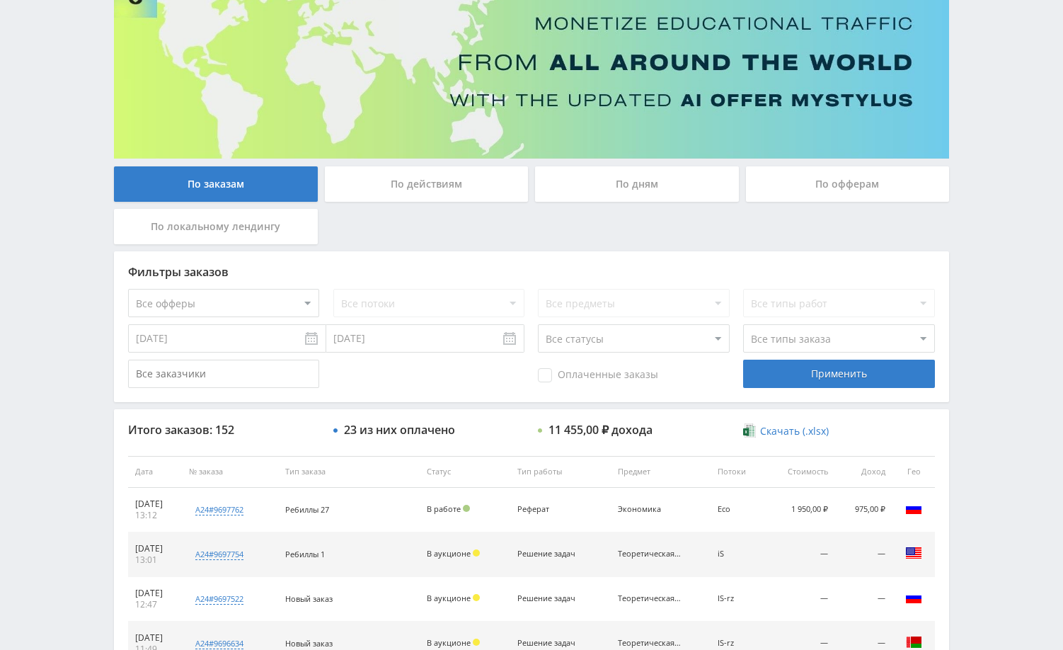
scroll to position [142, 0]
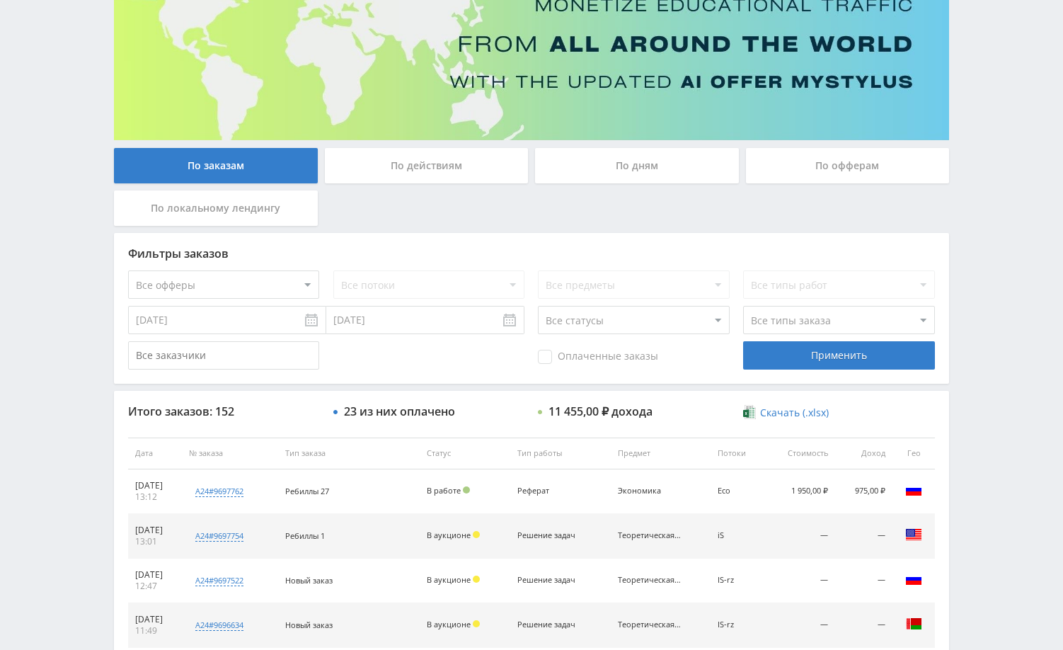
click at [608, 171] on div "По дням" at bounding box center [637, 165] width 204 height 35
click at [0, 0] on input "По дням" at bounding box center [0, 0] width 0 height 0
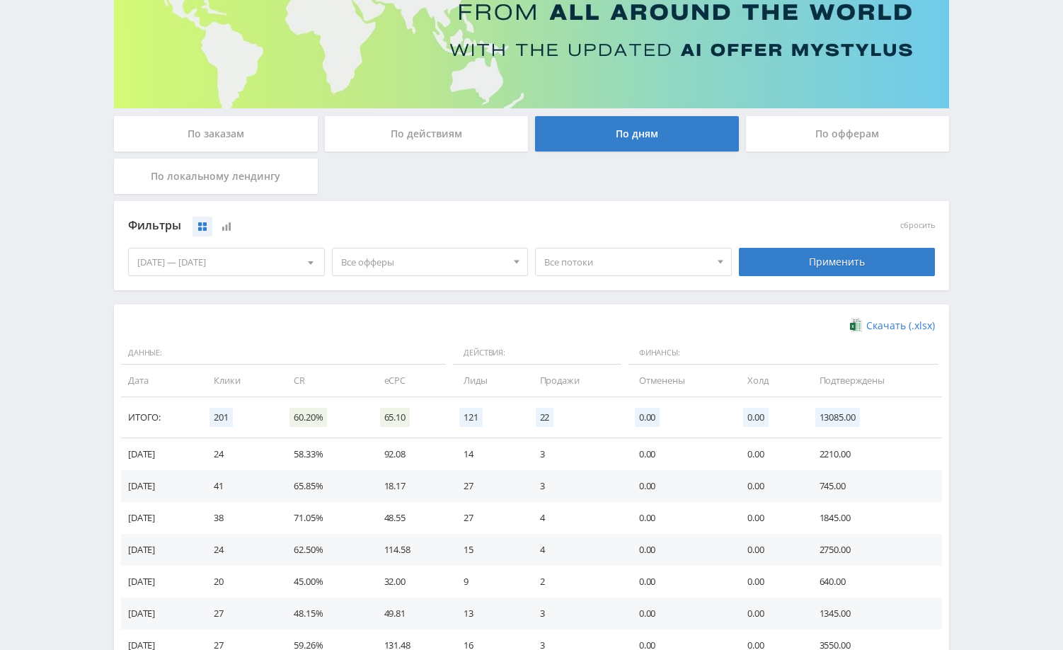
scroll to position [0, 0]
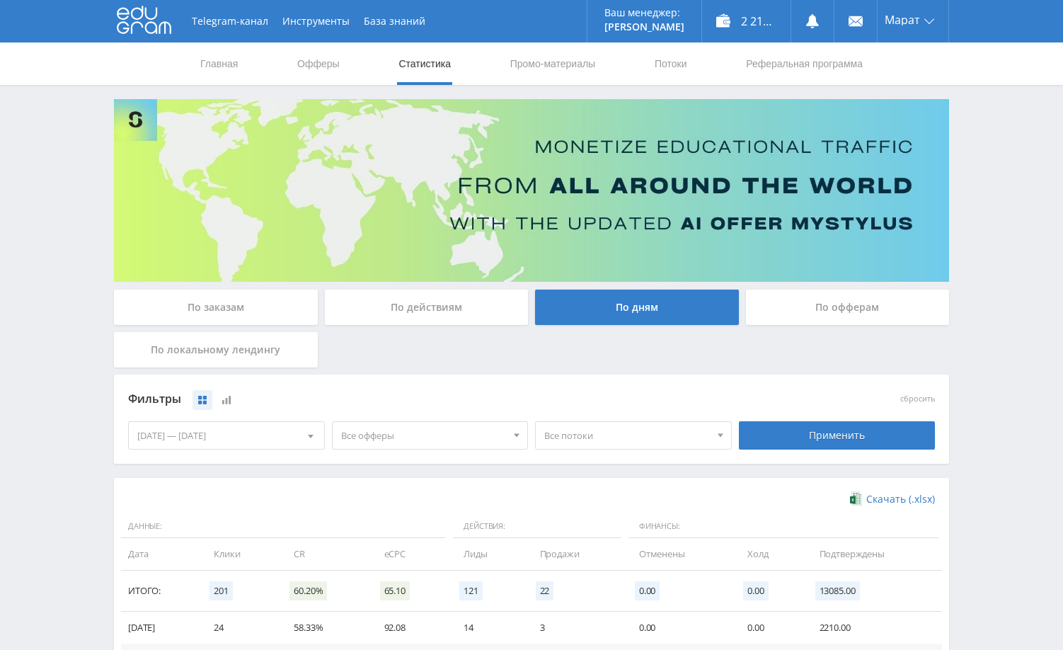
click at [206, 310] on div "По заказам" at bounding box center [216, 307] width 204 height 35
click at [0, 0] on input "По заказам" at bounding box center [0, 0] width 0 height 0
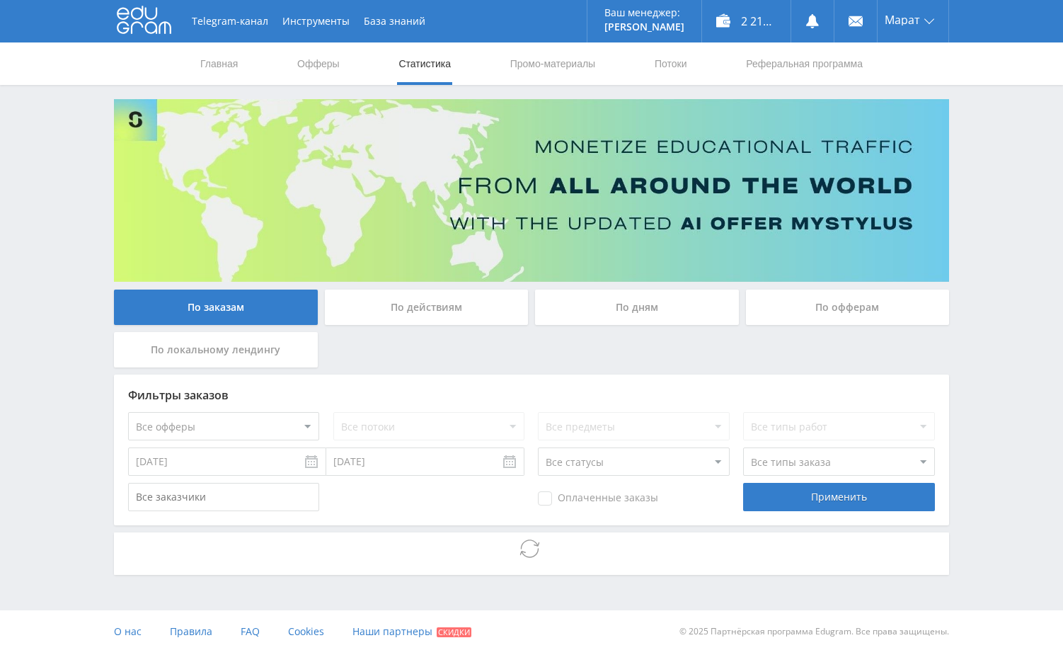
scroll to position [3, 0]
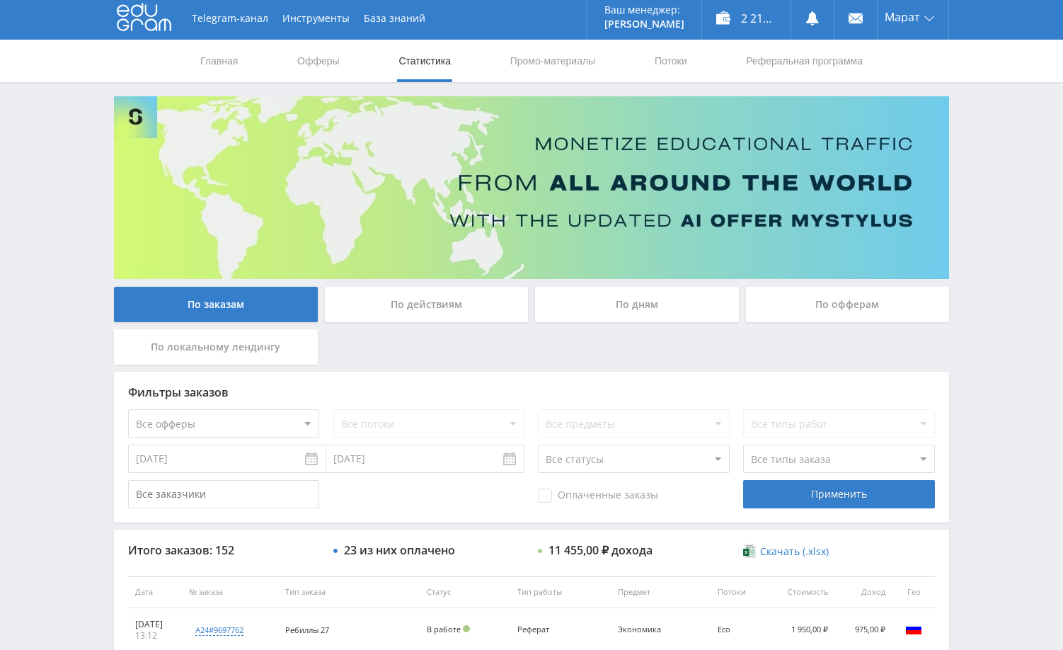
click at [1027, 243] on div "Telegram-канал Инструменты База знаний Ваш менеджер: Alex Alex Online @edugram_…" at bounding box center [531, 591] width 1063 height 1189
click at [992, 224] on div "Telegram-канал Инструменты База знаний Ваш менеджер: Alex Alex Online @edugram_…" at bounding box center [531, 591] width 1063 height 1189
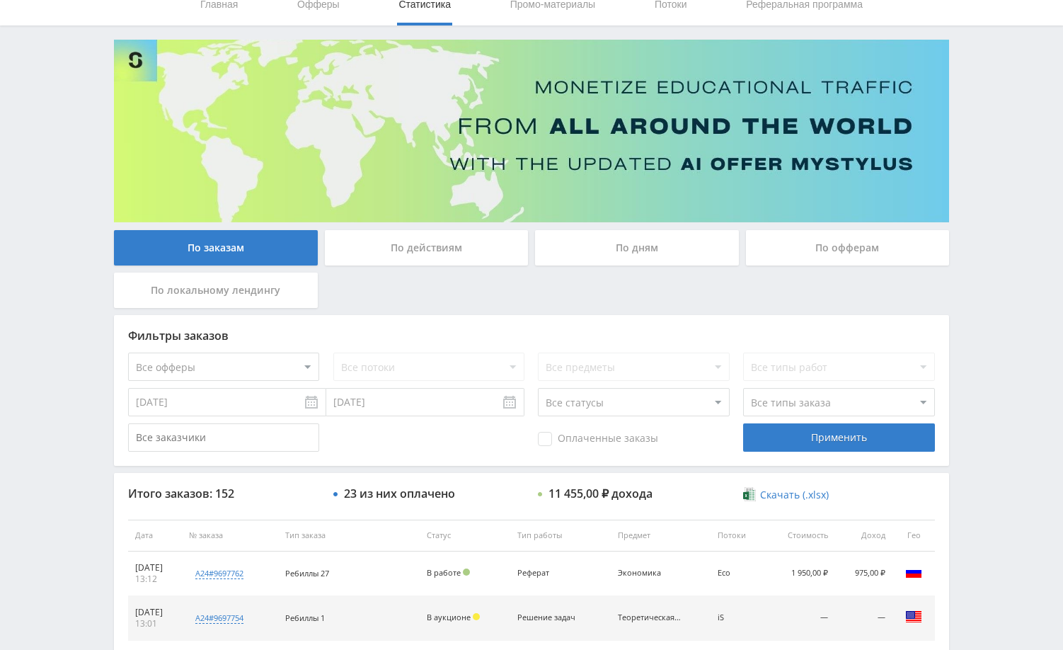
scroll to position [215, 0]
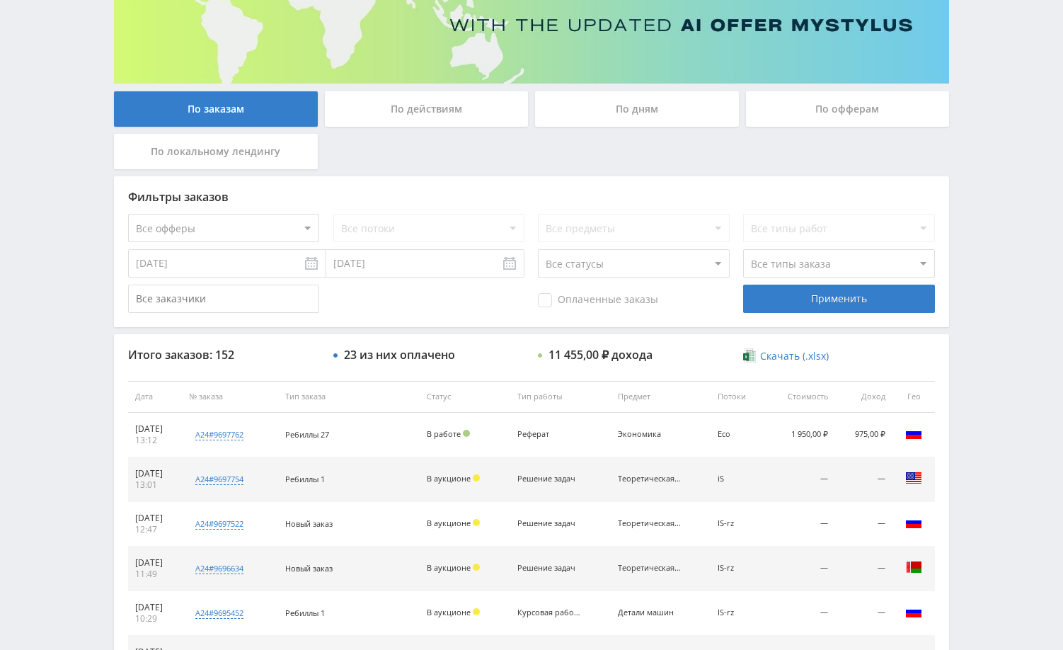
scroll to position [212, 0]
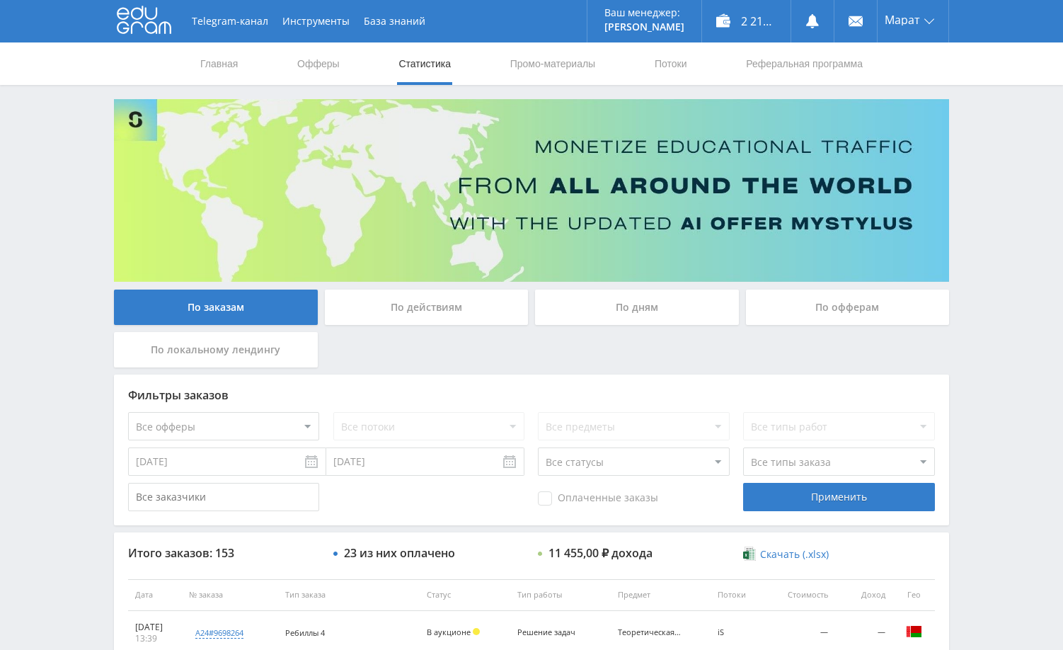
click at [1021, 435] on div "Telegram-канал Инструменты База знаний Ваш менеджер: [PERSON_NAME] Online @edug…" at bounding box center [531, 594] width 1063 height 1189
click at [996, 357] on div "Telegram-канал Инструменты База знаний Ваш менеджер: [PERSON_NAME] Online @edug…" at bounding box center [531, 594] width 1063 height 1189
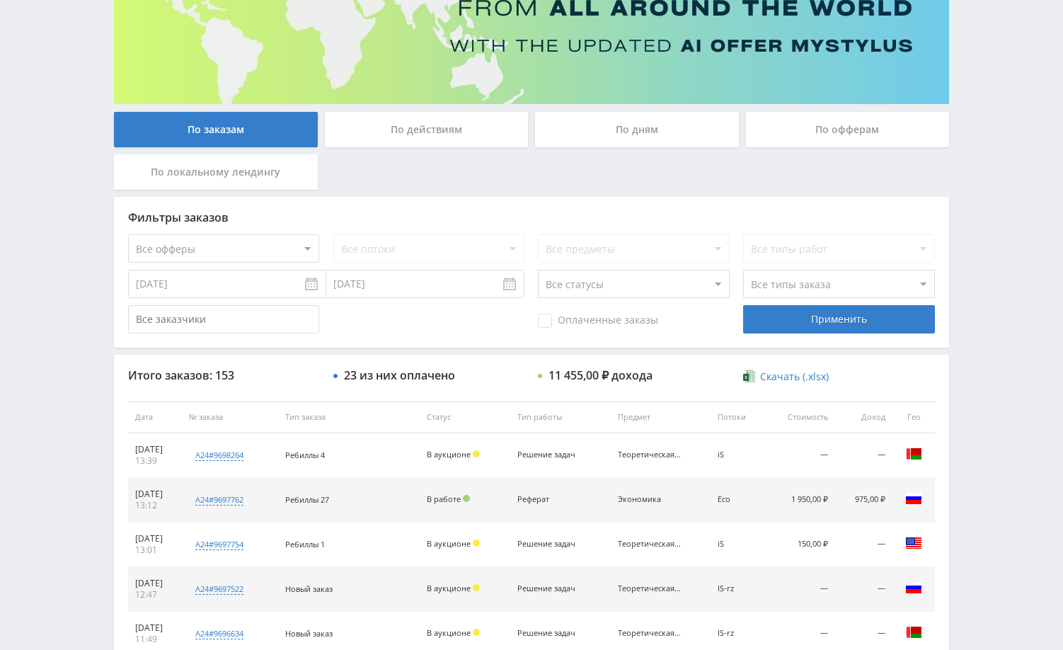
scroll to position [283, 0]
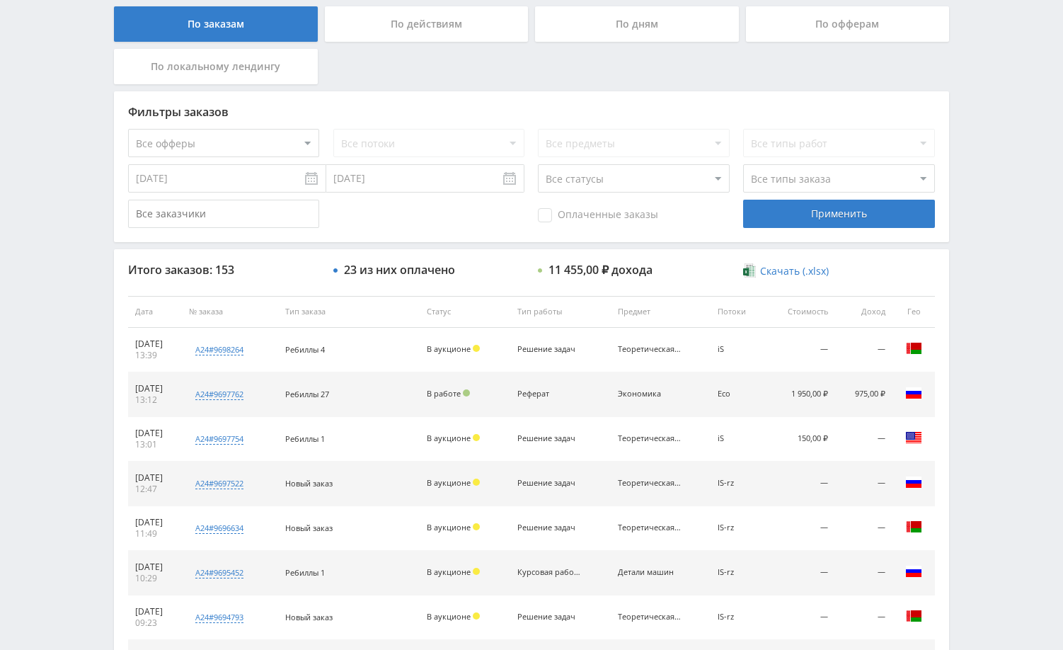
click at [1029, 439] on div "Telegram-канал Инструменты База знаний Ваш менеджер: [PERSON_NAME] Online @edug…" at bounding box center [531, 311] width 1063 height 1189
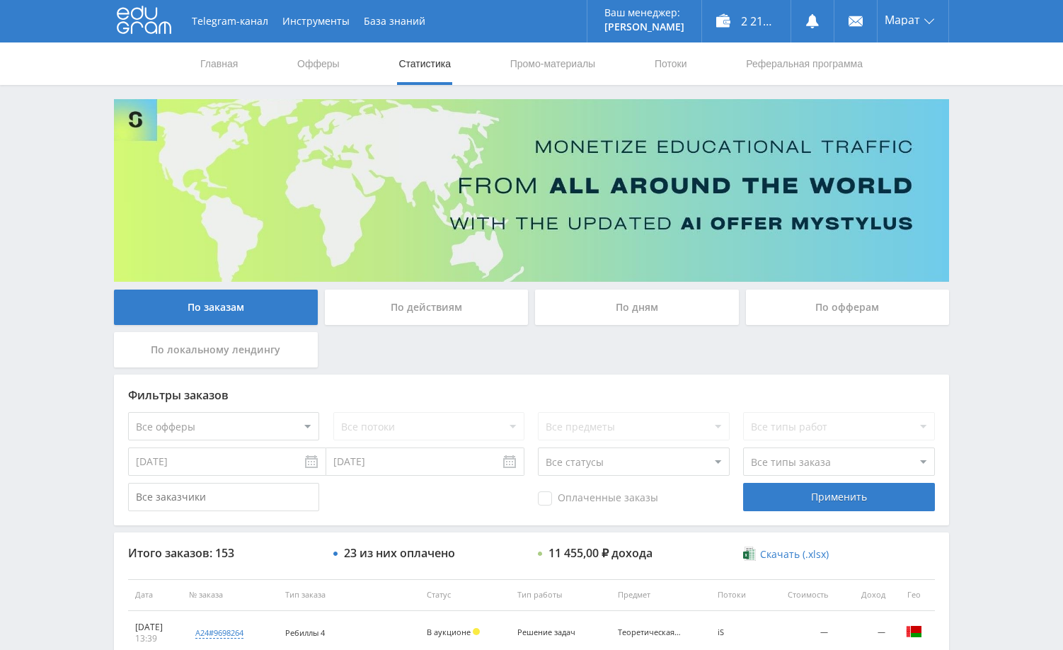
click at [999, 231] on div "Telegram-канал Инструменты База знаний Ваш менеджер: [PERSON_NAME] Online @edug…" at bounding box center [531, 594] width 1063 height 1189
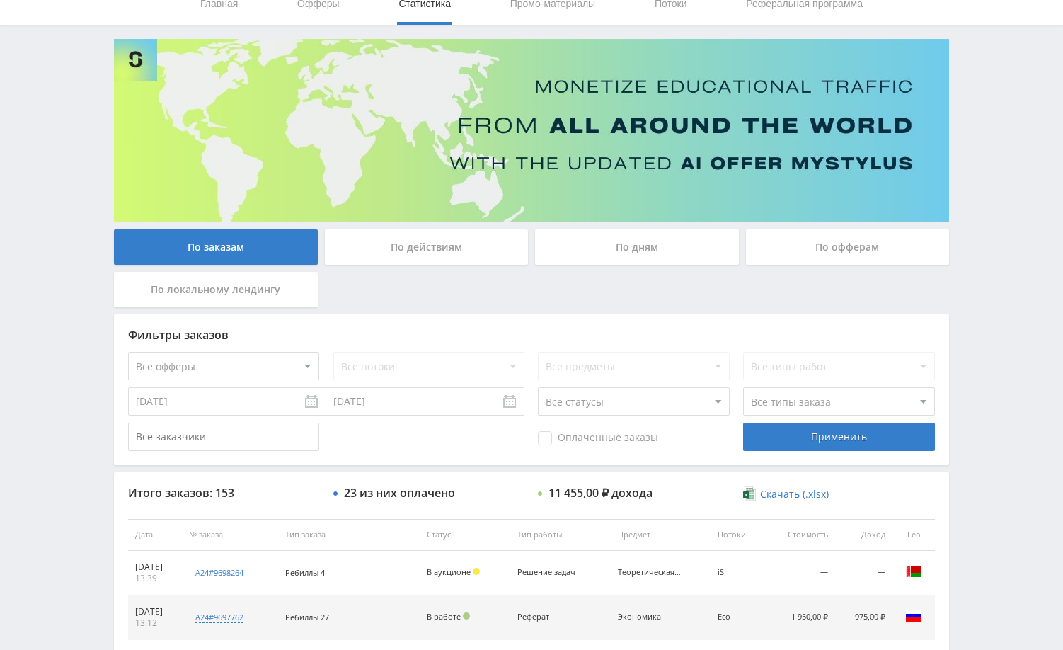
scroll to position [212, 0]
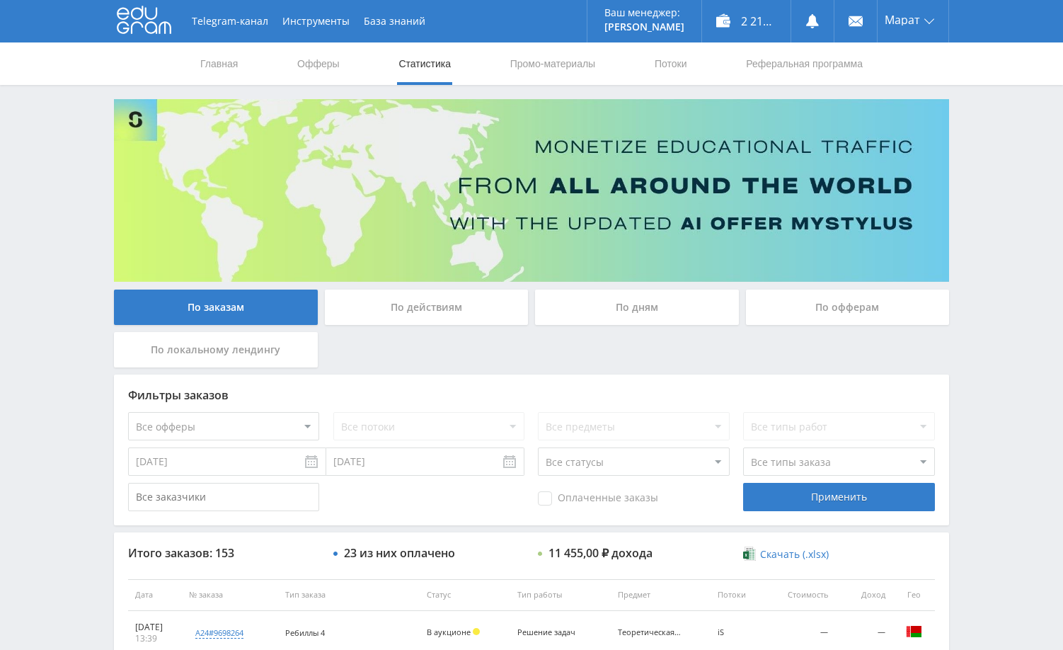
click at [981, 366] on div "Telegram-канал Инструменты База знаний Ваш менеджер: [PERSON_NAME] Online @edug…" at bounding box center [531, 594] width 1063 height 1189
click at [1019, 304] on div "Telegram-канал Инструменты База знаний Ваш менеджер: [PERSON_NAME] Online @edug…" at bounding box center [531, 594] width 1063 height 1189
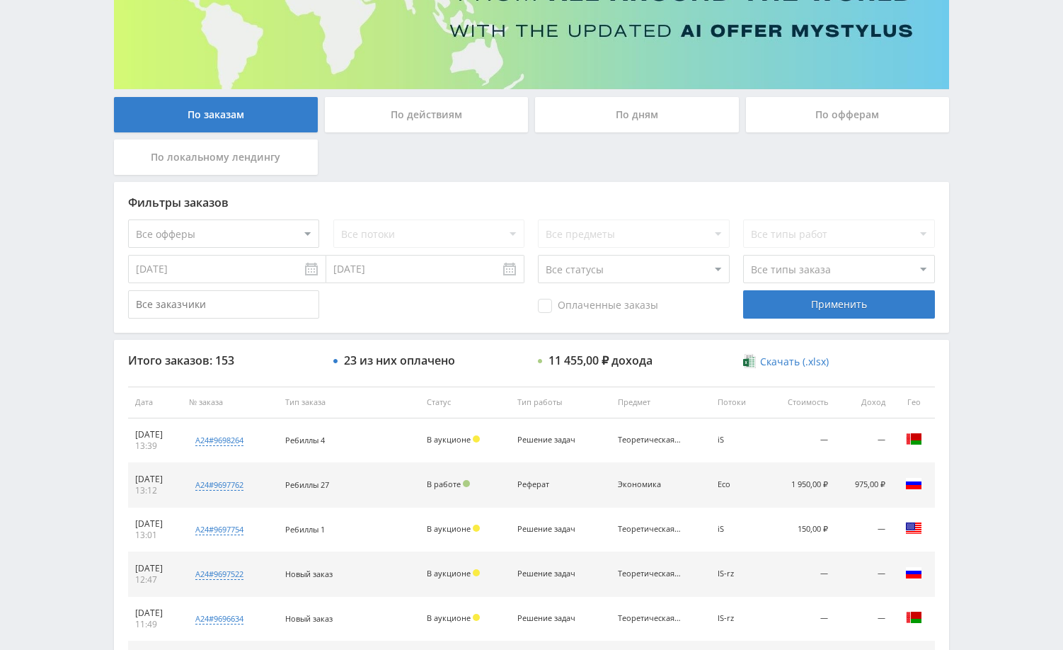
scroll to position [142, 0]
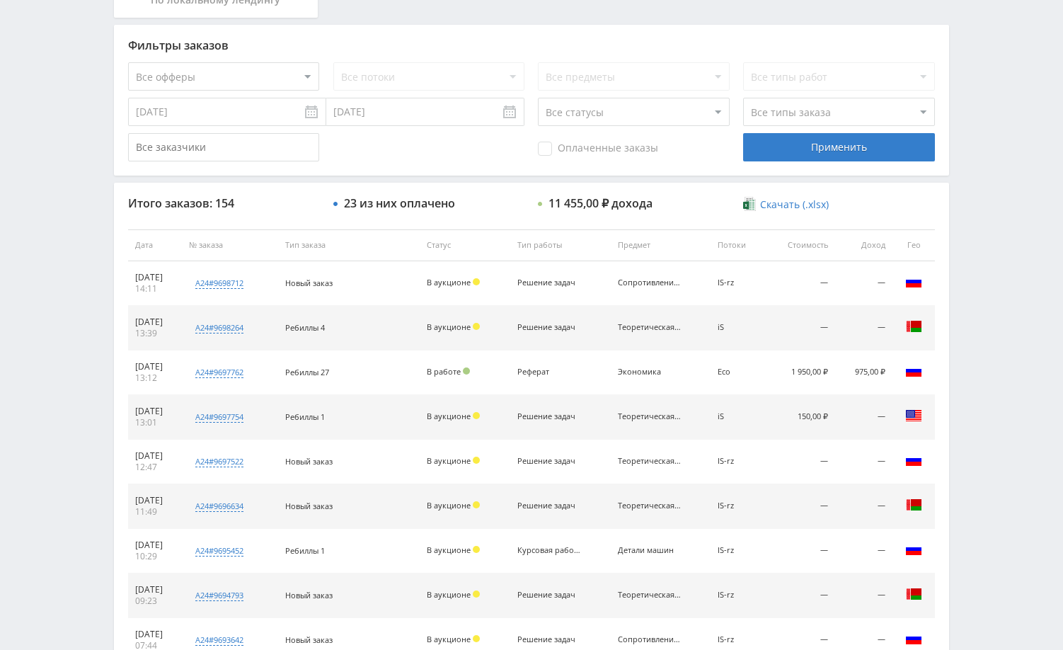
scroll to position [354, 0]
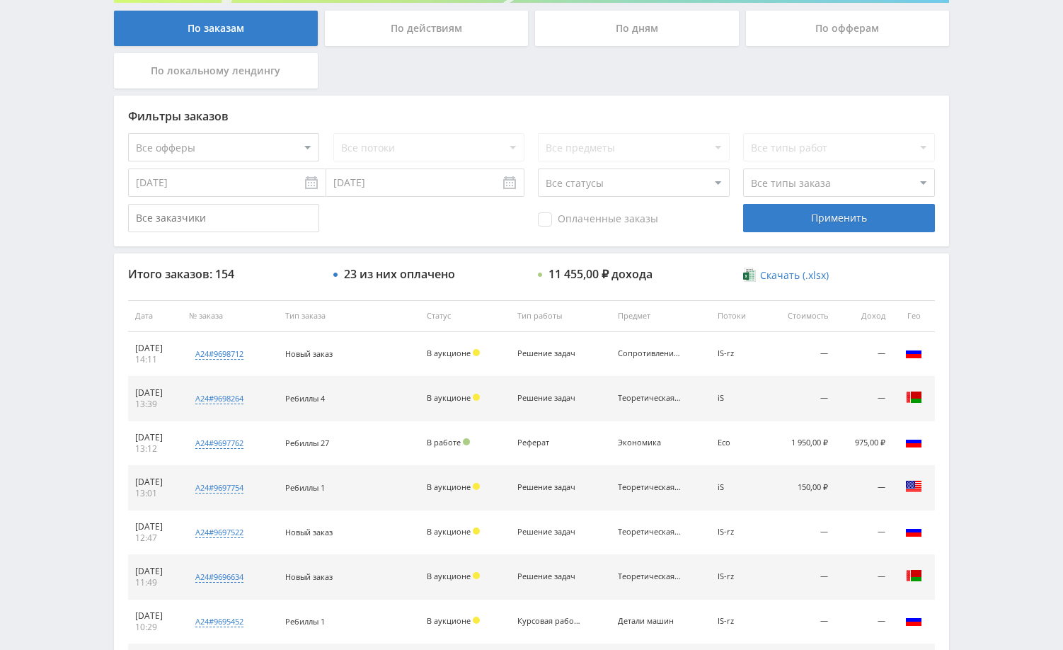
scroll to position [283, 0]
